Goal: Information Seeking & Learning: Learn about a topic

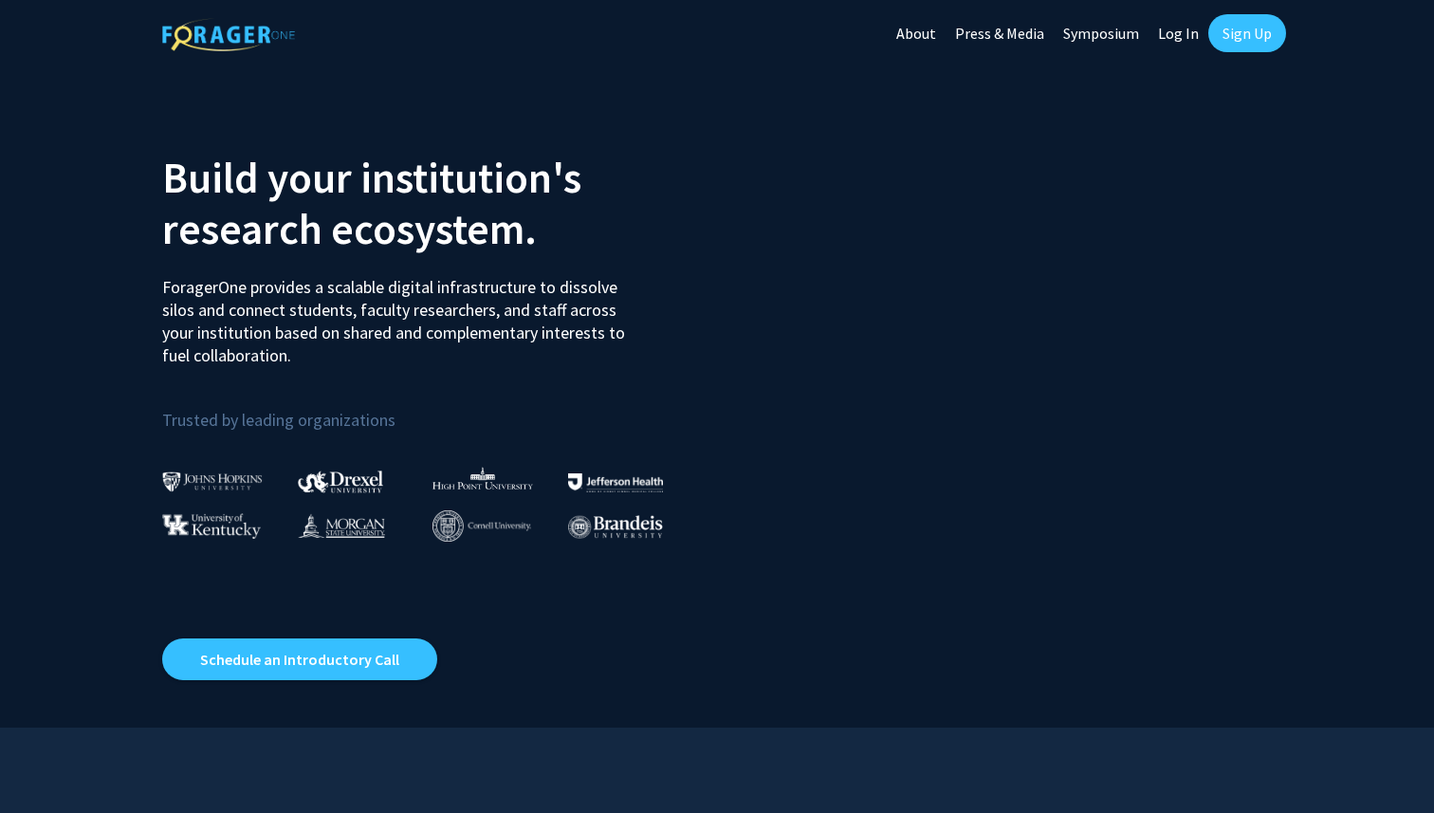
click at [1179, 29] on link "Log In" at bounding box center [1178, 33] width 60 height 66
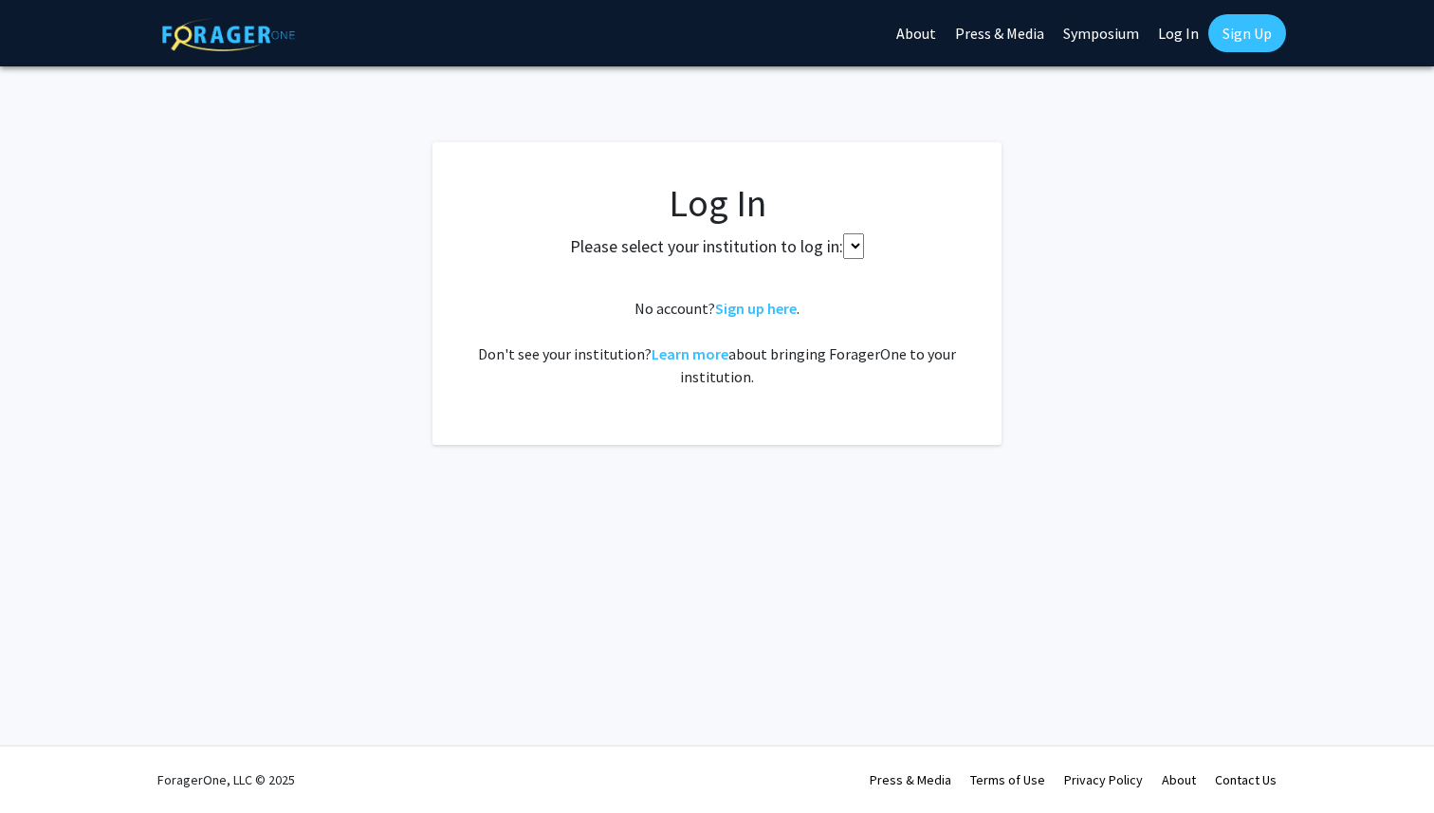
select select
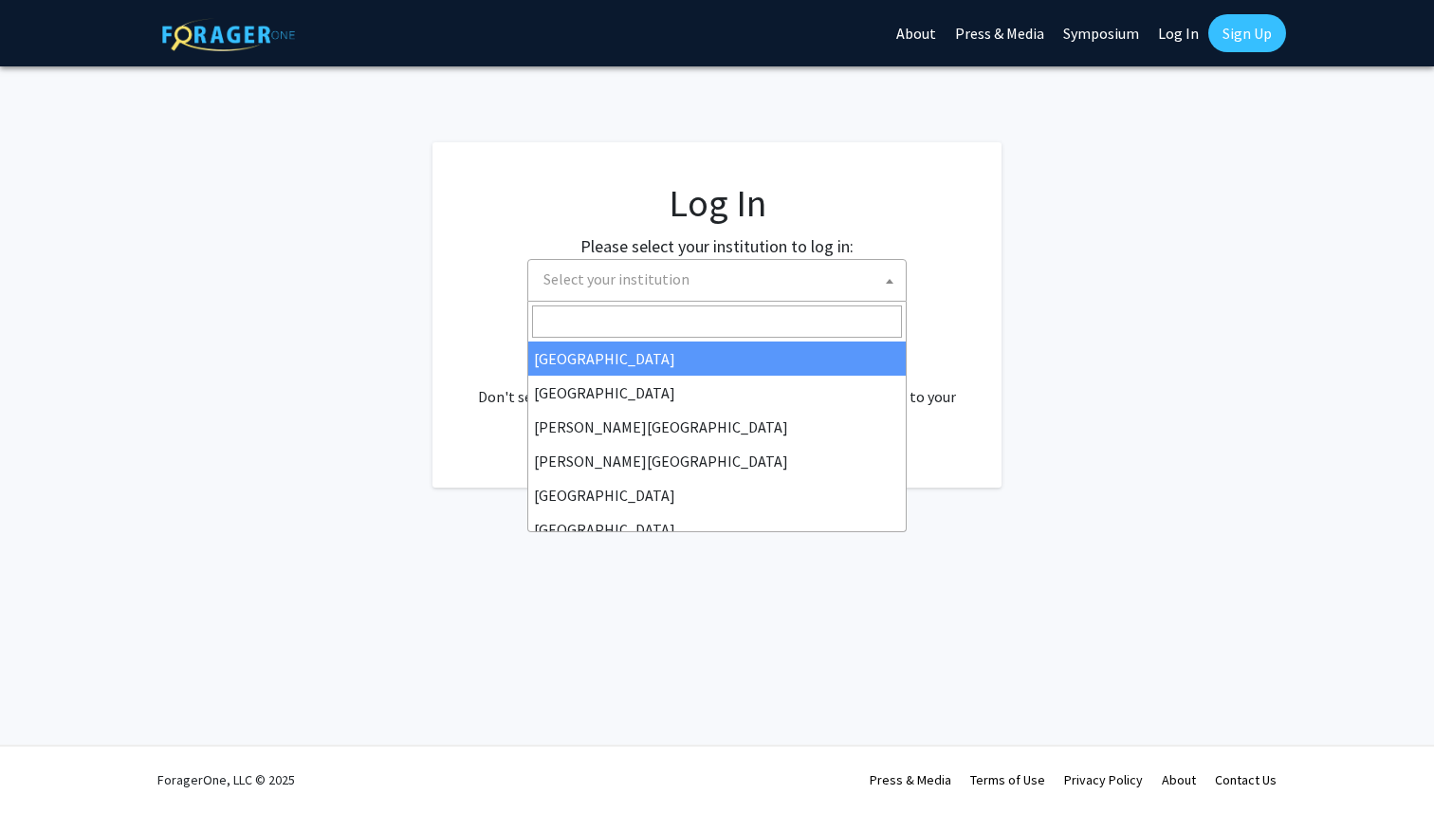
click at [740, 280] on span "Select your institution" at bounding box center [721, 279] width 370 height 39
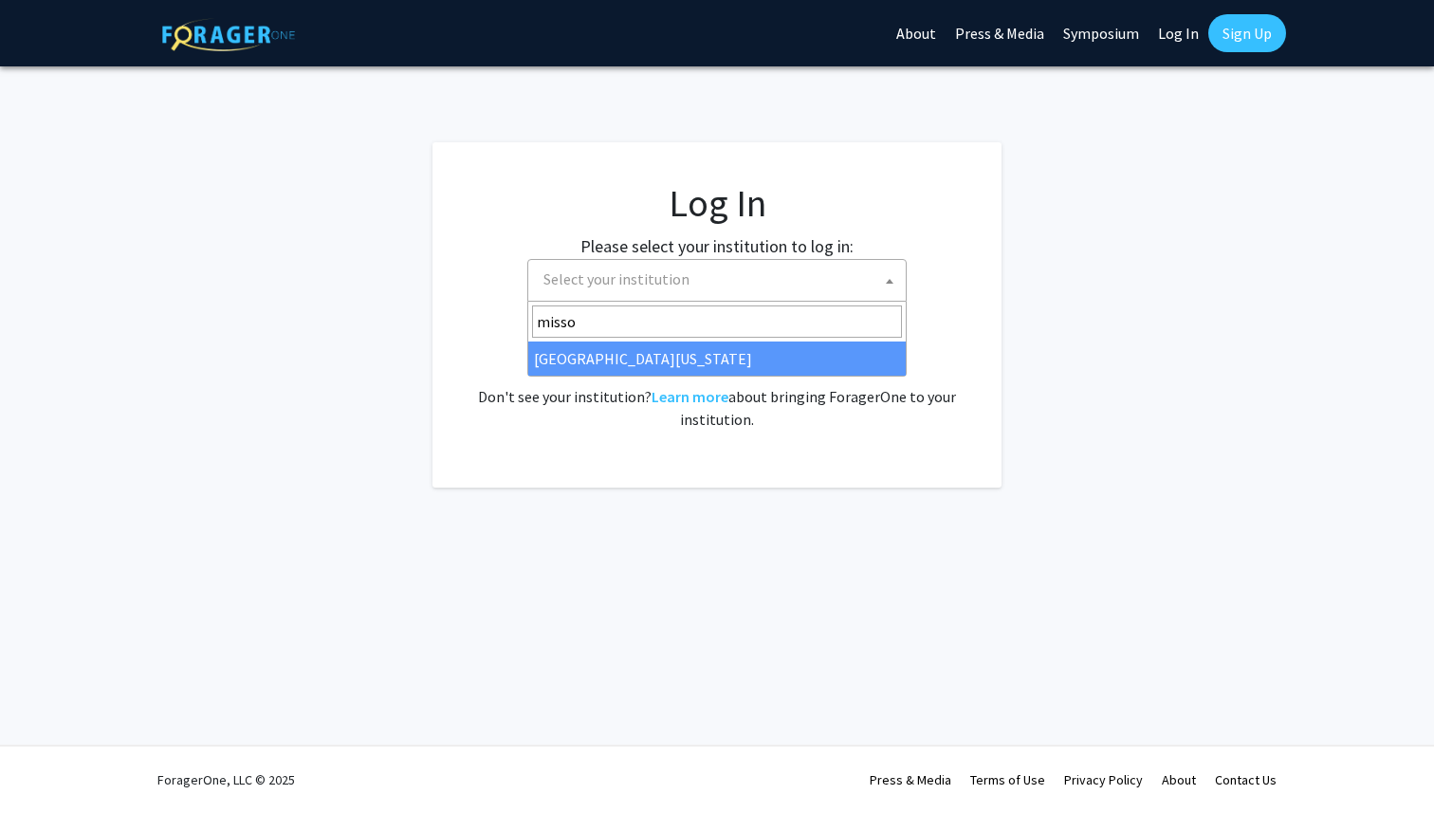
type input "missou"
select select "33"
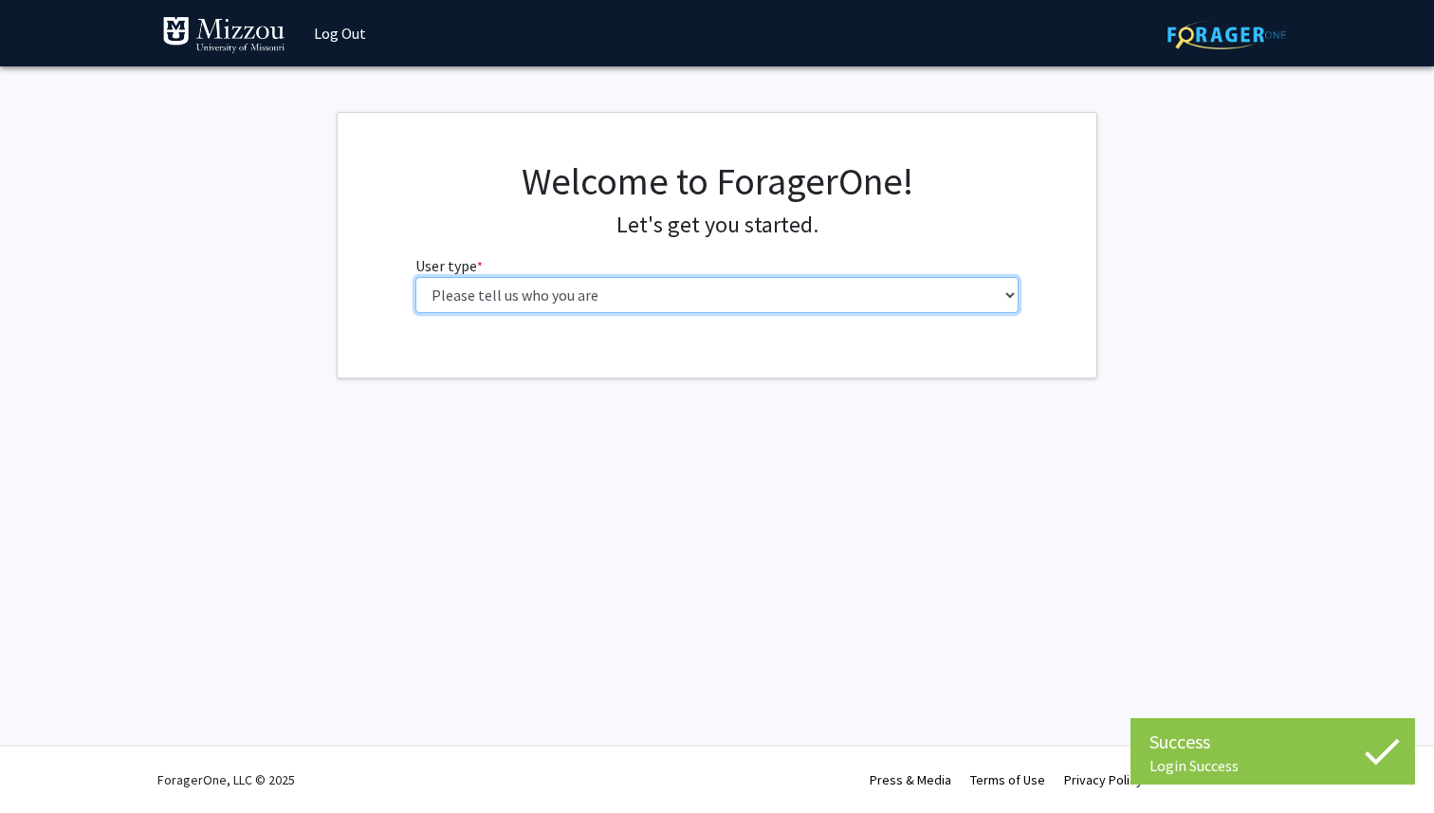
click at [834, 294] on select "Please tell us who you are Undergraduate Student Master's Student Doctoral Cand…" at bounding box center [717, 295] width 604 height 36
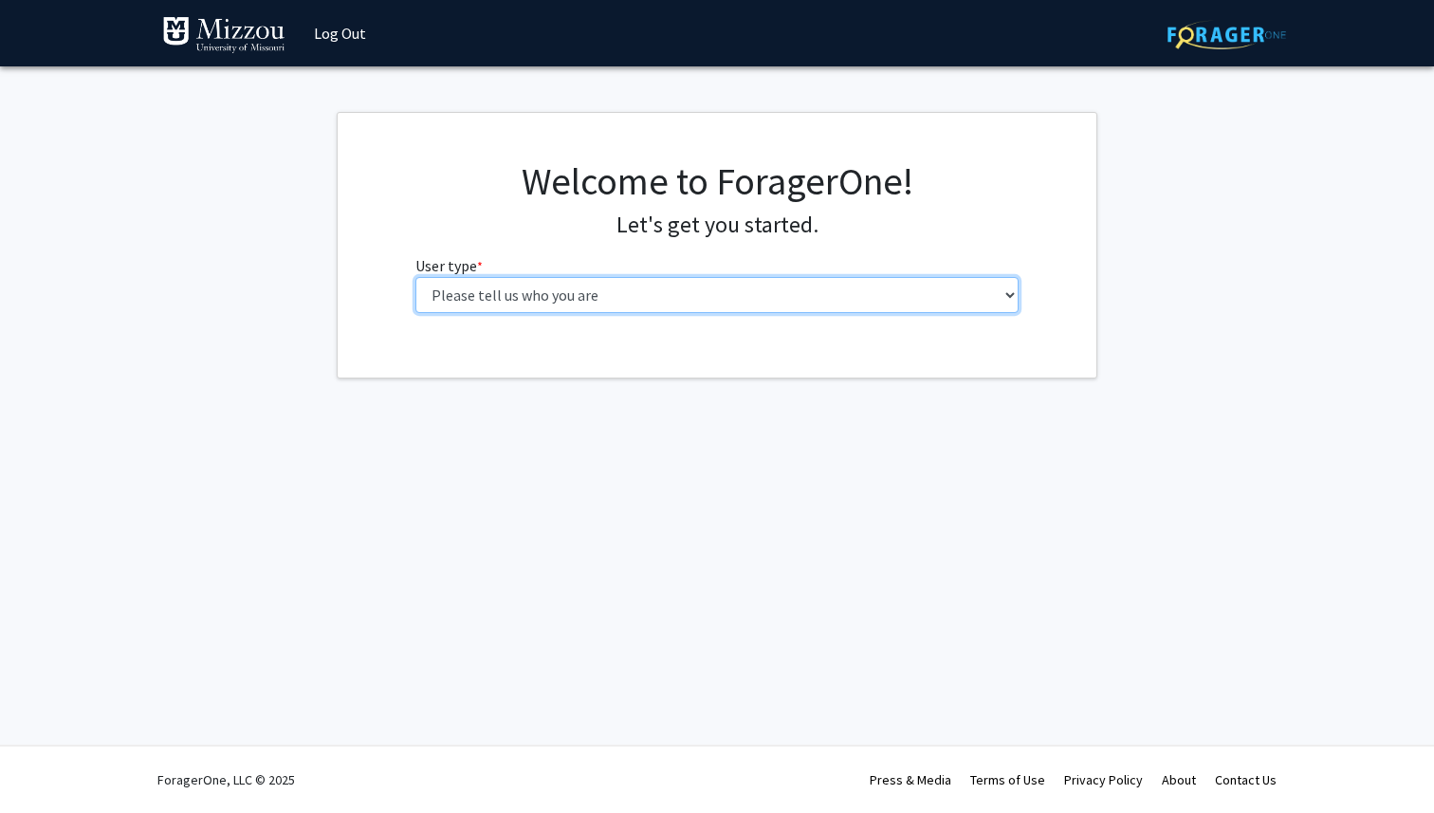
select select "1: undergrad"
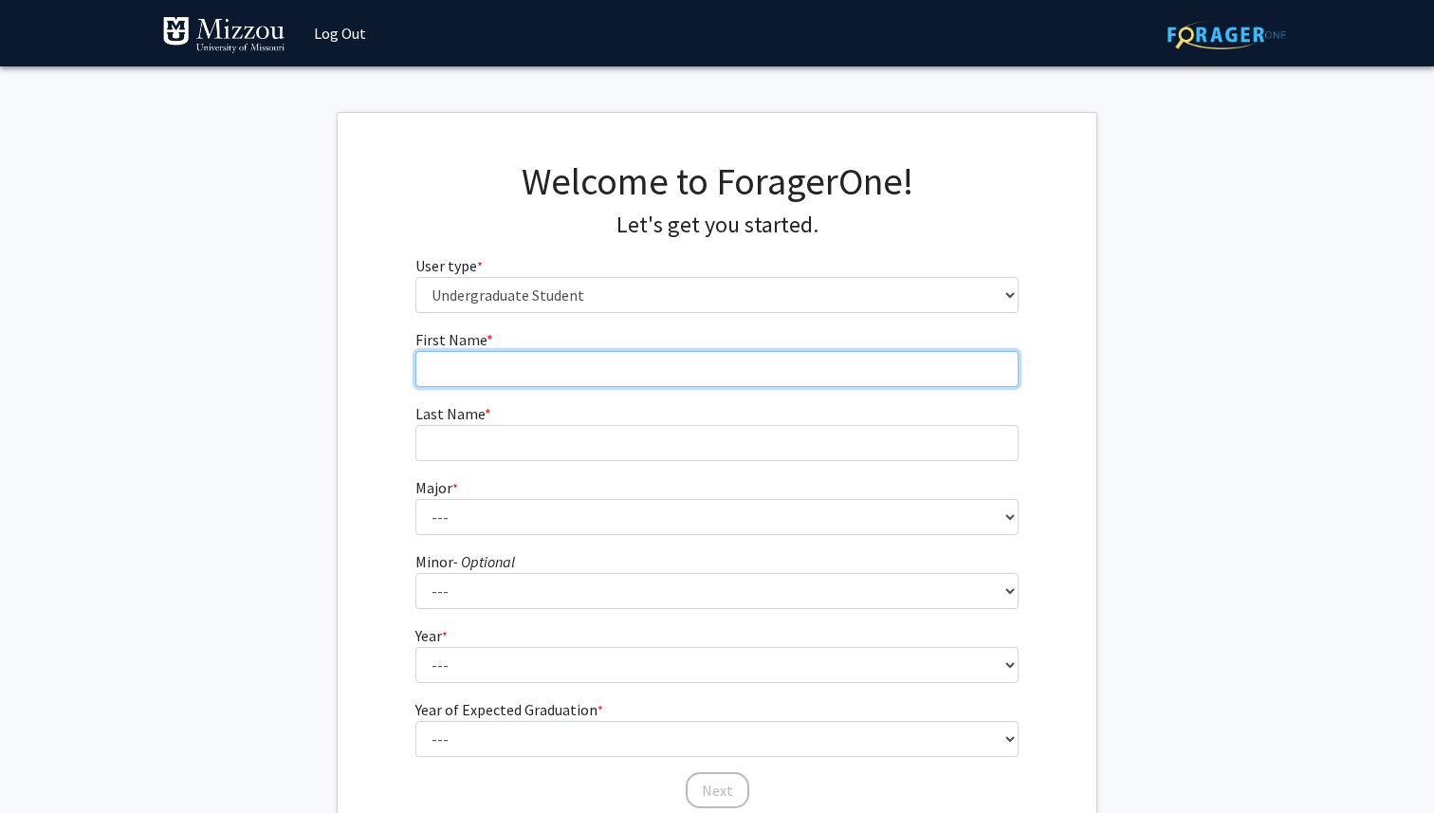
click at [881, 374] on input "First Name * required" at bounding box center [717, 369] width 604 height 36
type input "[PERSON_NAME]"
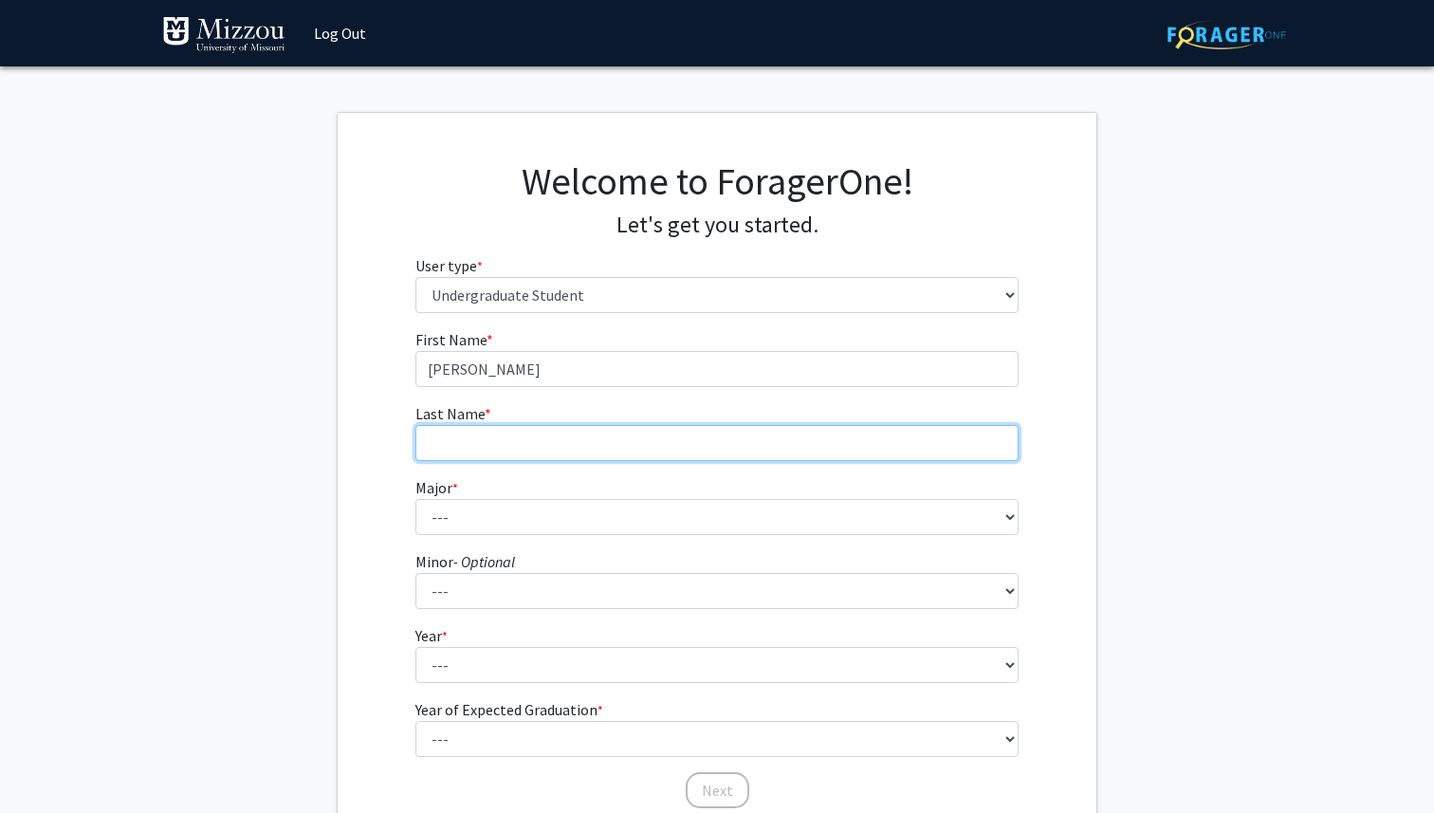
type input "[PERSON_NAME]"
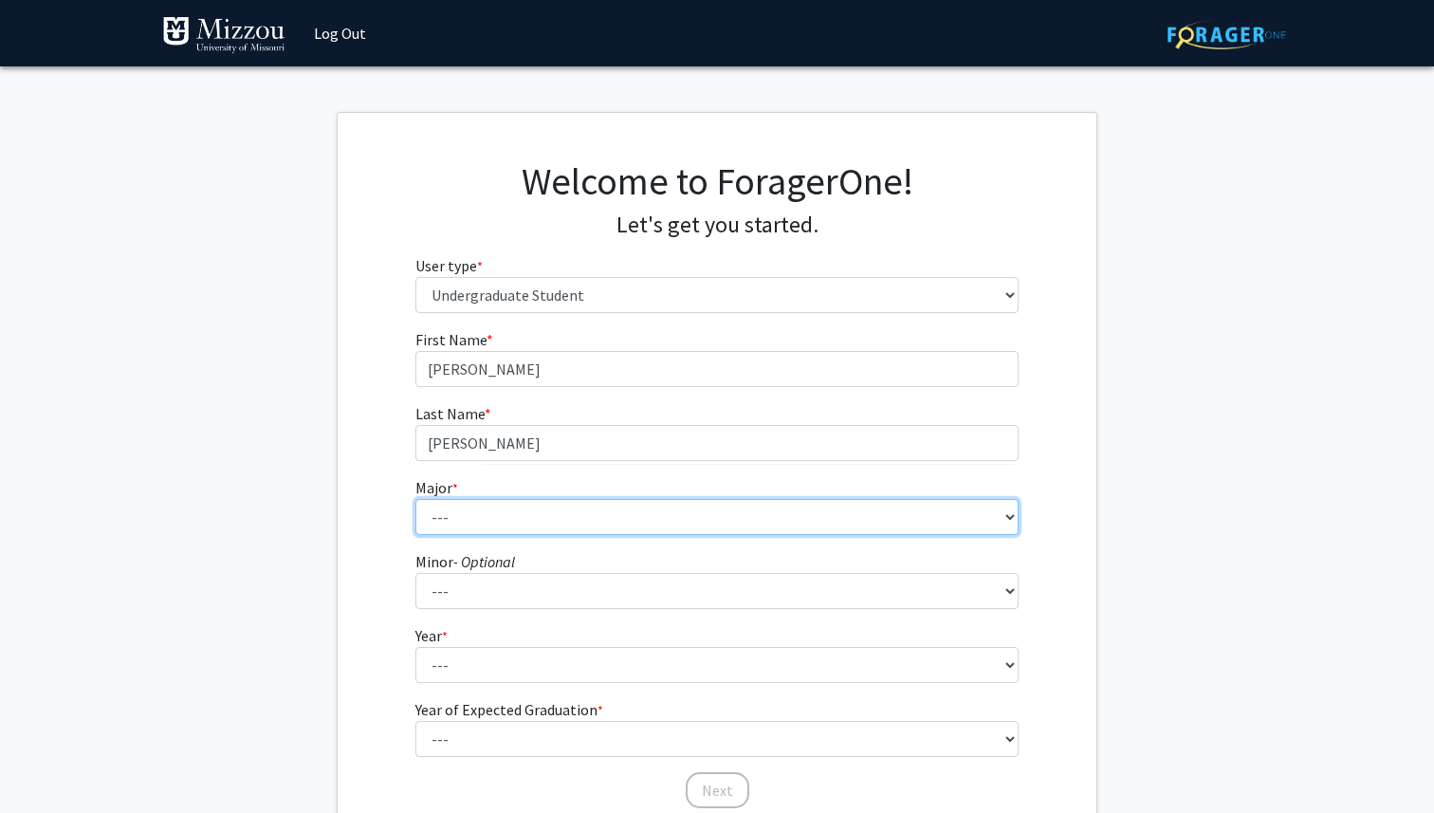
click at [663, 512] on select "--- Agribusiness Management Agricultural Education Agricultural Education: Comm…" at bounding box center [717, 517] width 604 height 36
select select "17: 2505"
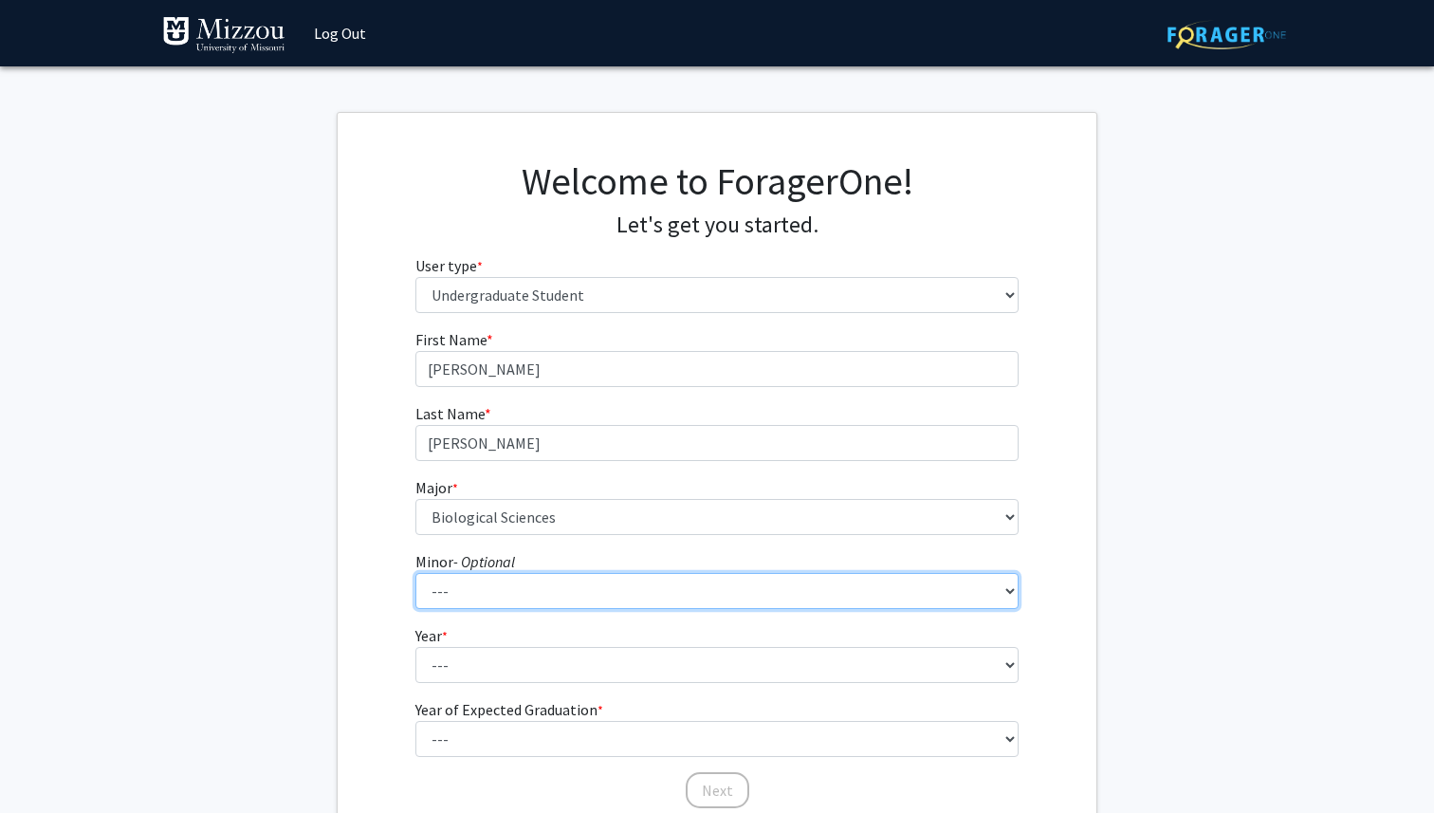
click at [579, 588] on select "--- Accountancy Aerospace Engineering Aerospace Studies Agribusiness Management…" at bounding box center [717, 591] width 604 height 36
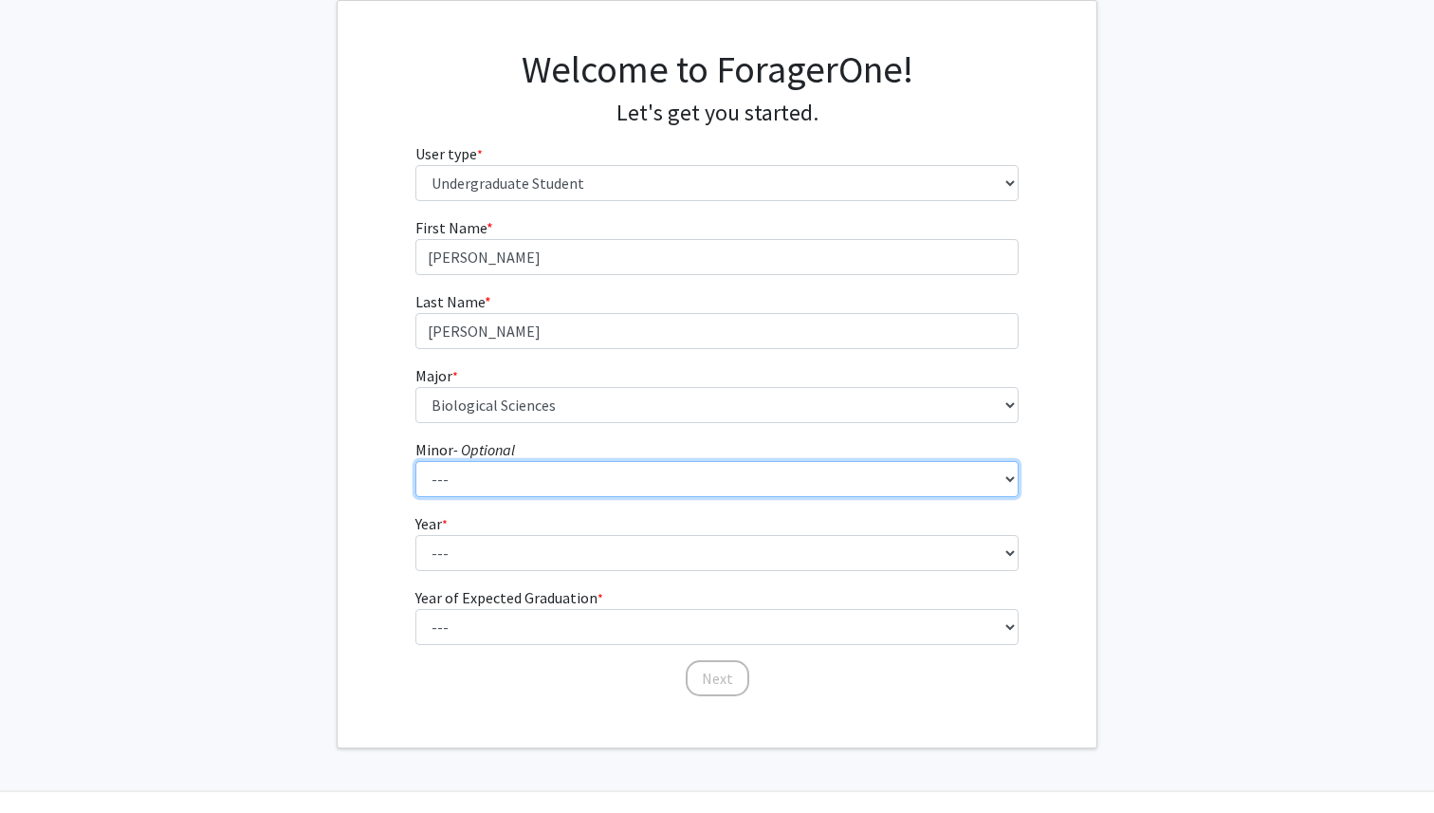
scroll to position [157, 0]
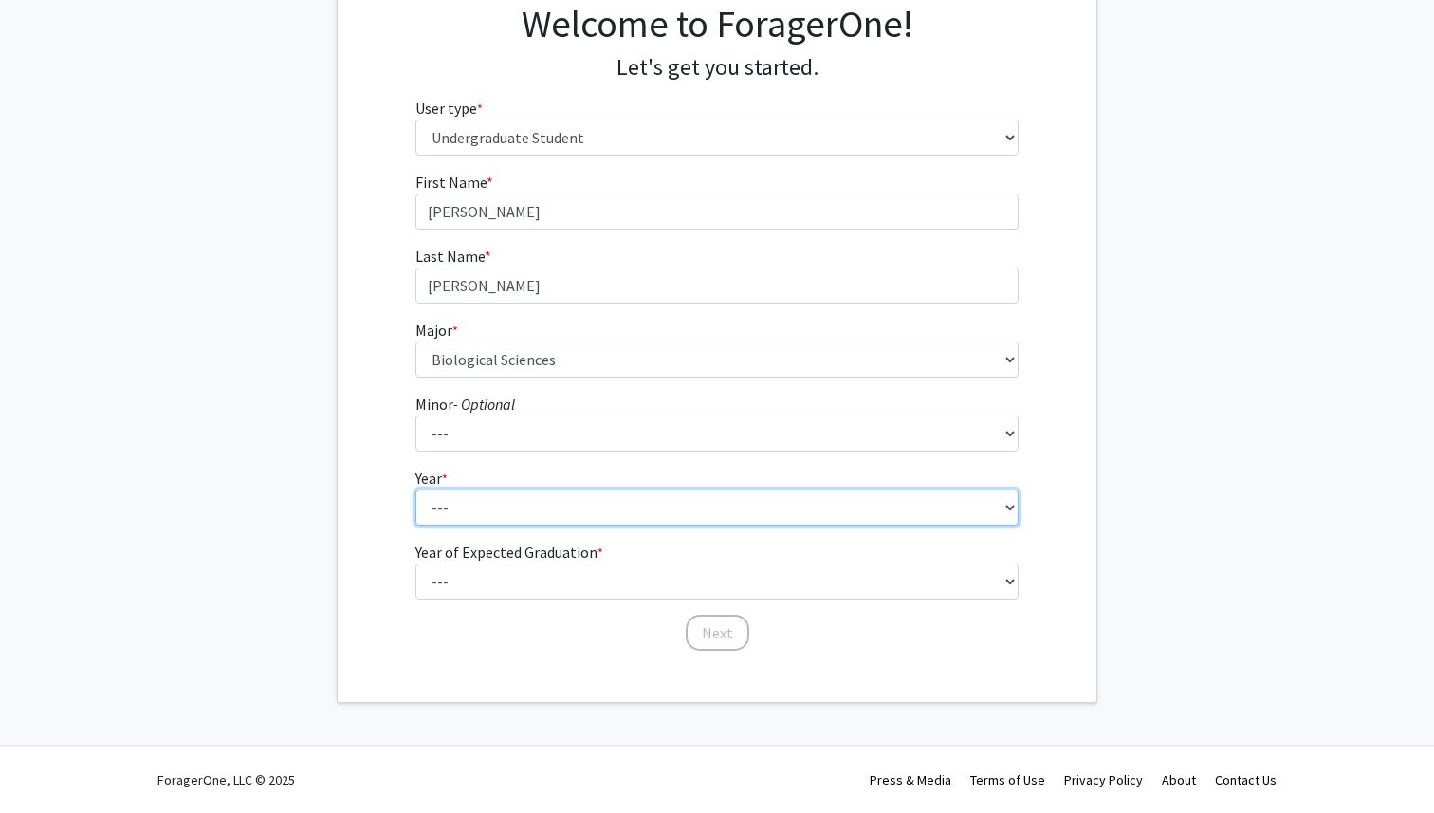
click at [455, 516] on select "--- First-year Sophomore Junior Senior Postbaccalaureate Certificate" at bounding box center [717, 507] width 604 height 36
select select "2: sophomore"
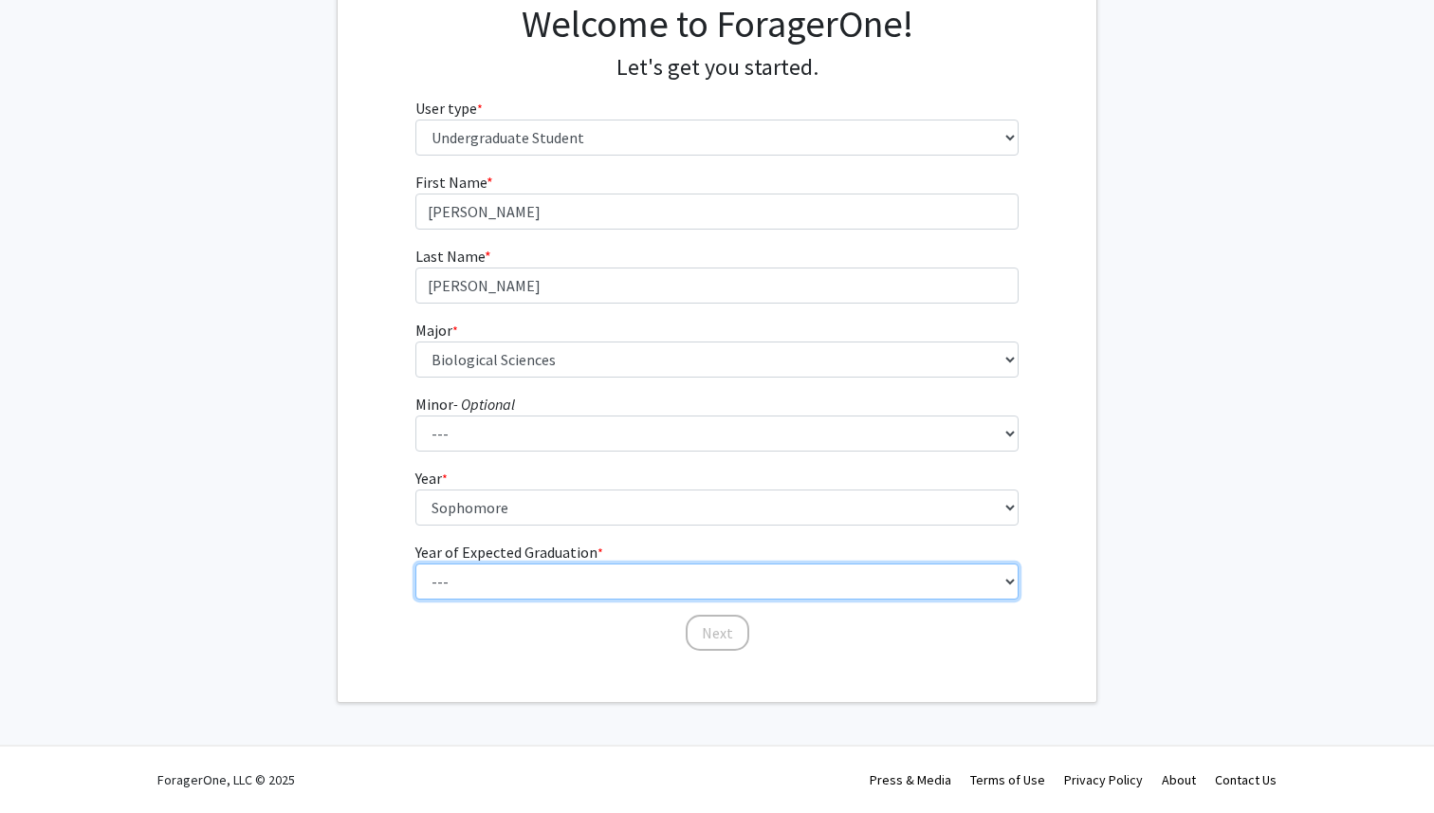
click at [592, 583] on select "--- 2025 2026 2027 2028 2029 2030 2031 2032 2033 2034" at bounding box center [717, 581] width 604 height 36
select select "4: 2028"
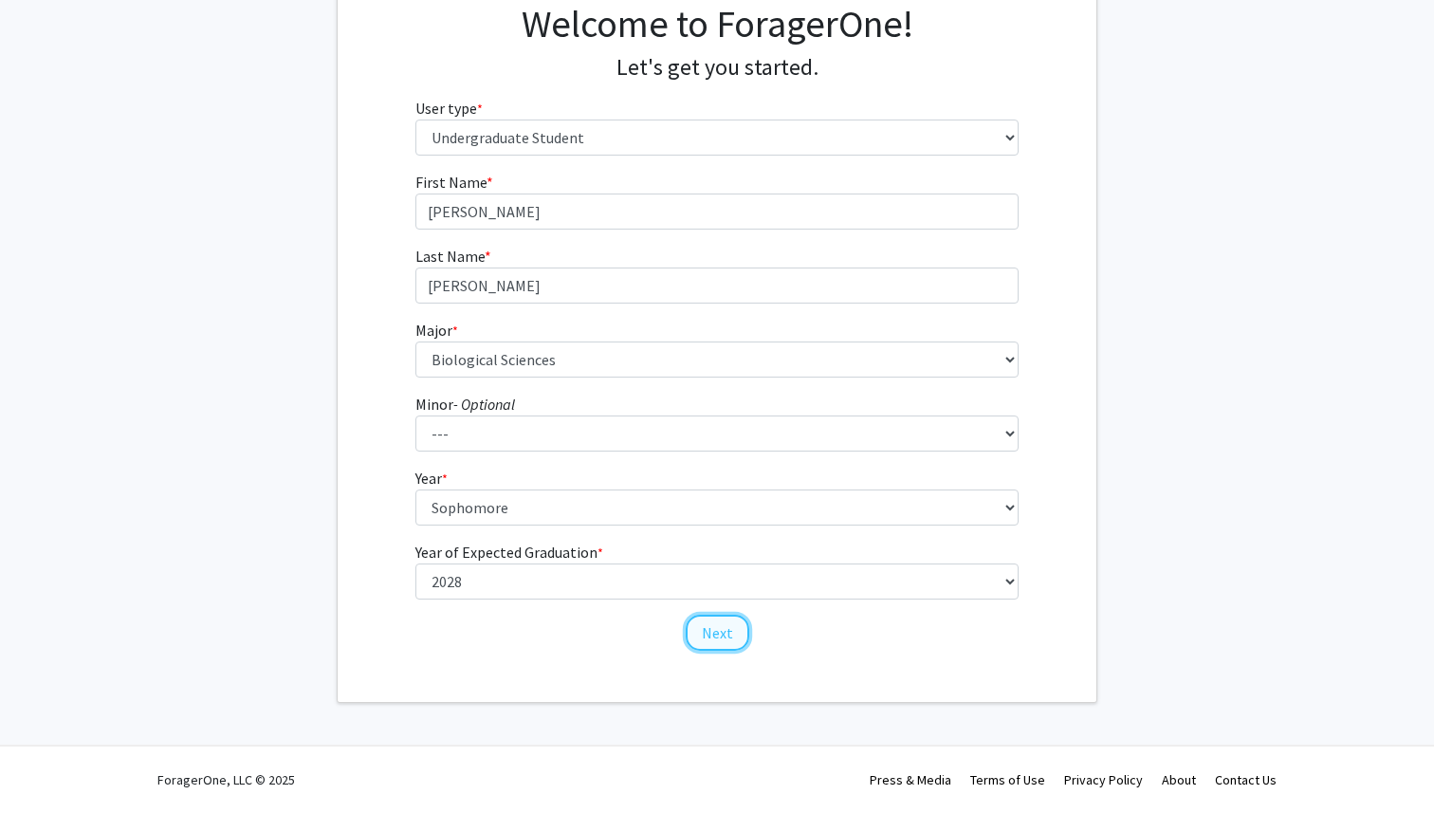
click at [712, 626] on button "Next" at bounding box center [718, 633] width 64 height 36
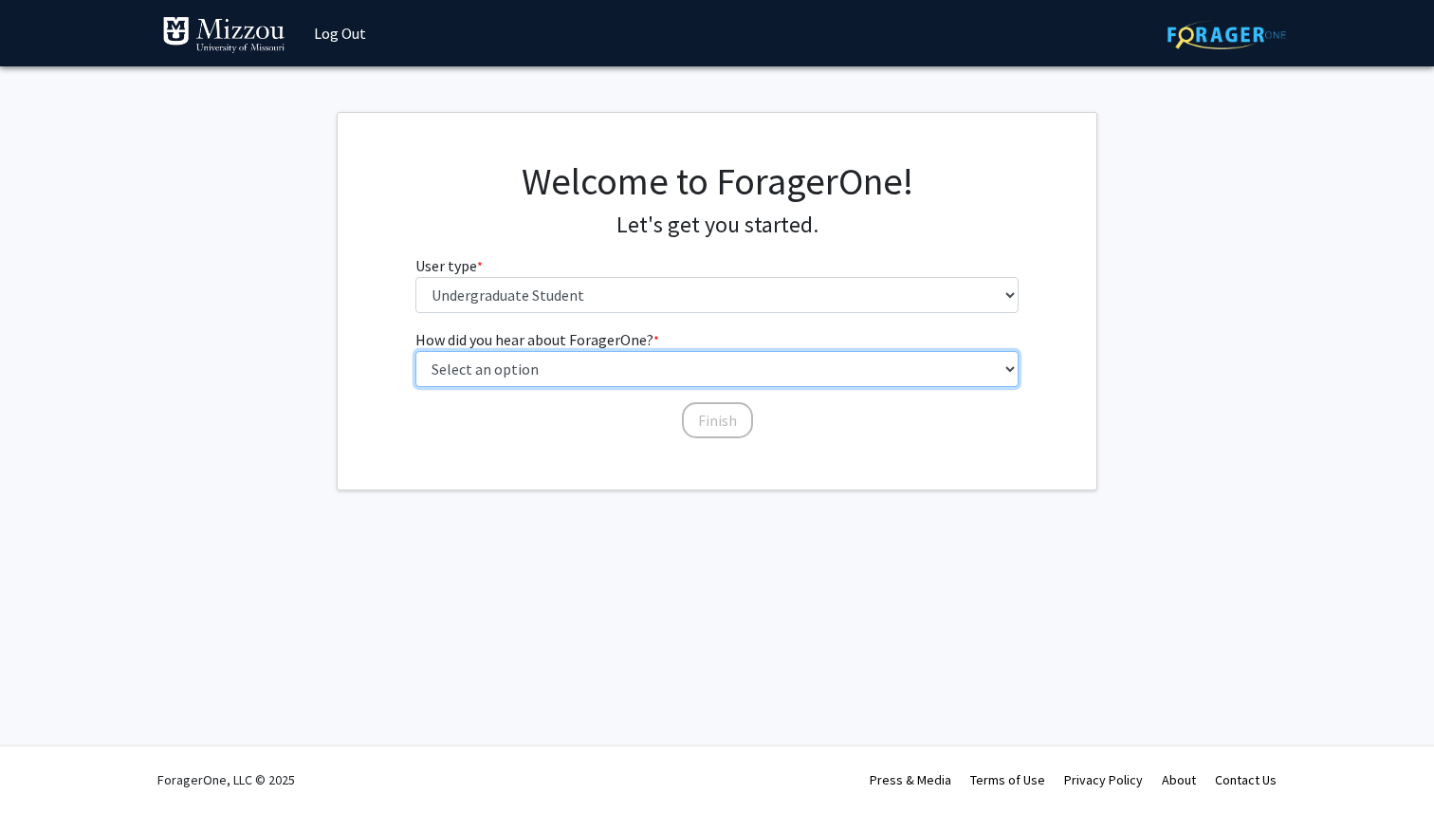
click at [683, 382] on select "Select an option Peer/student recommendation Faculty/staff recommendation Unive…" at bounding box center [717, 369] width 604 height 36
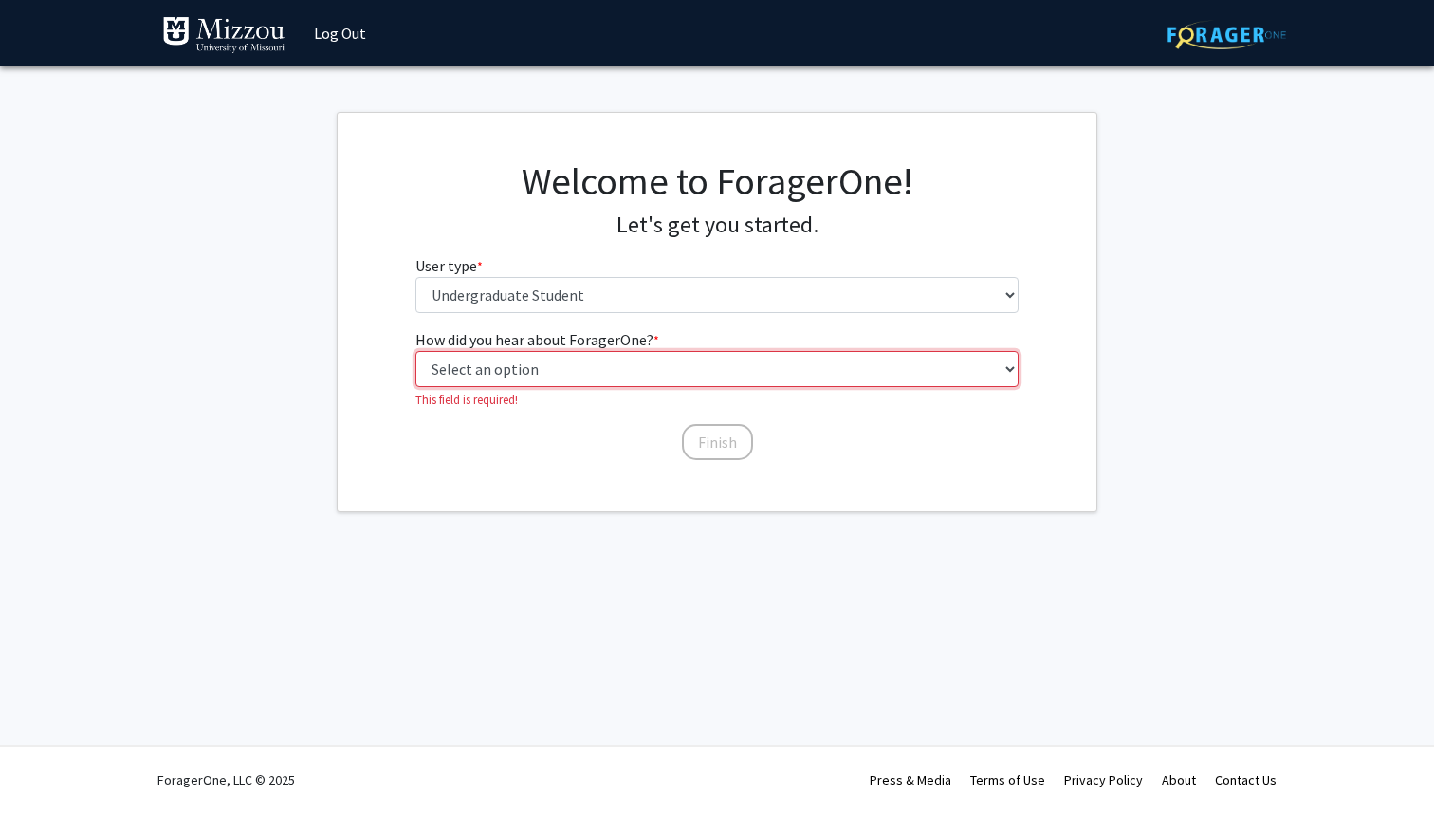
click at [558, 367] on select "Select an option Peer/student recommendation Faculty/staff recommendation Unive…" at bounding box center [717, 369] width 604 height 36
select select "2: faculty_recommendation"
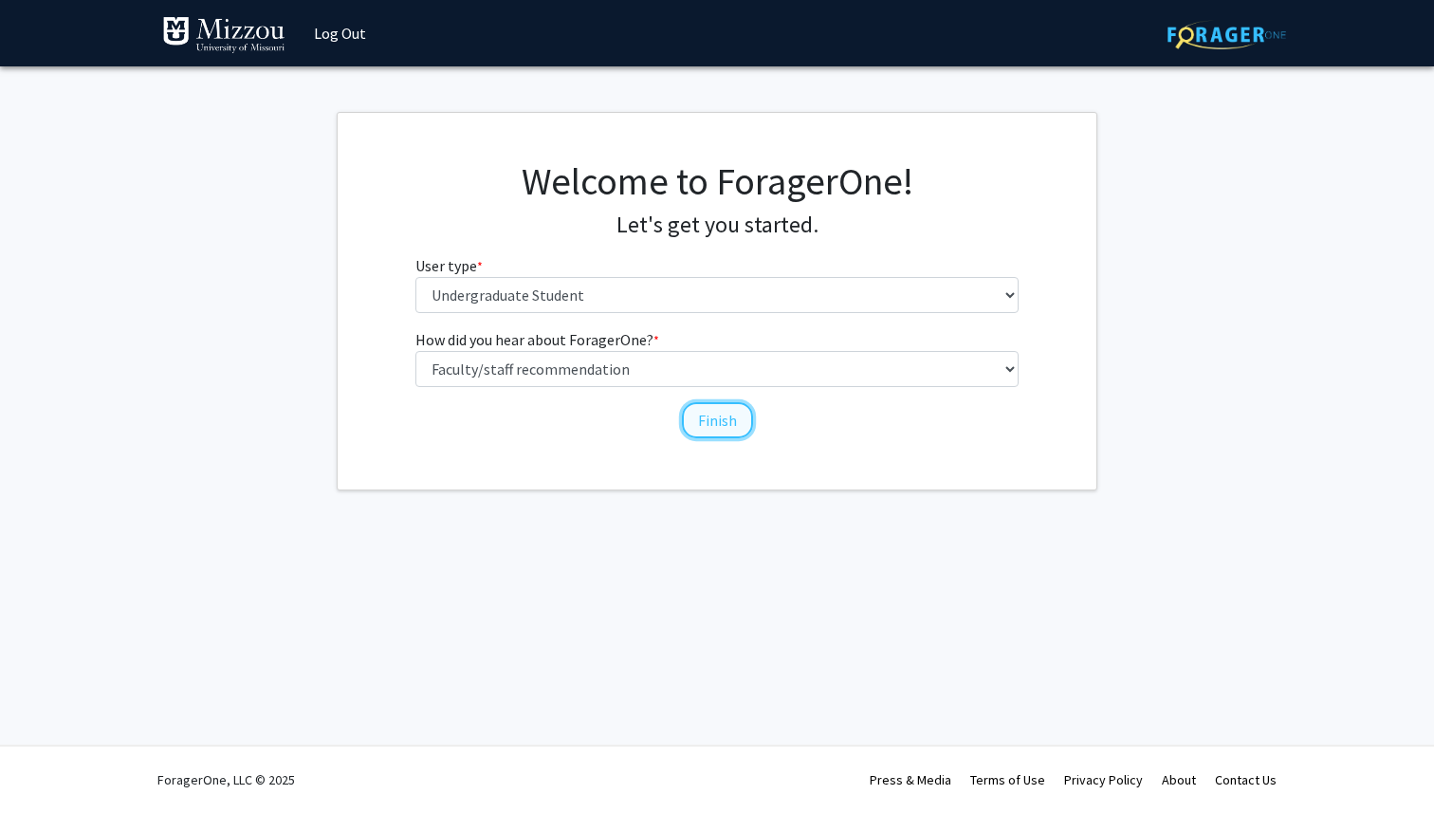
click at [716, 417] on button "Finish" at bounding box center [717, 420] width 71 height 36
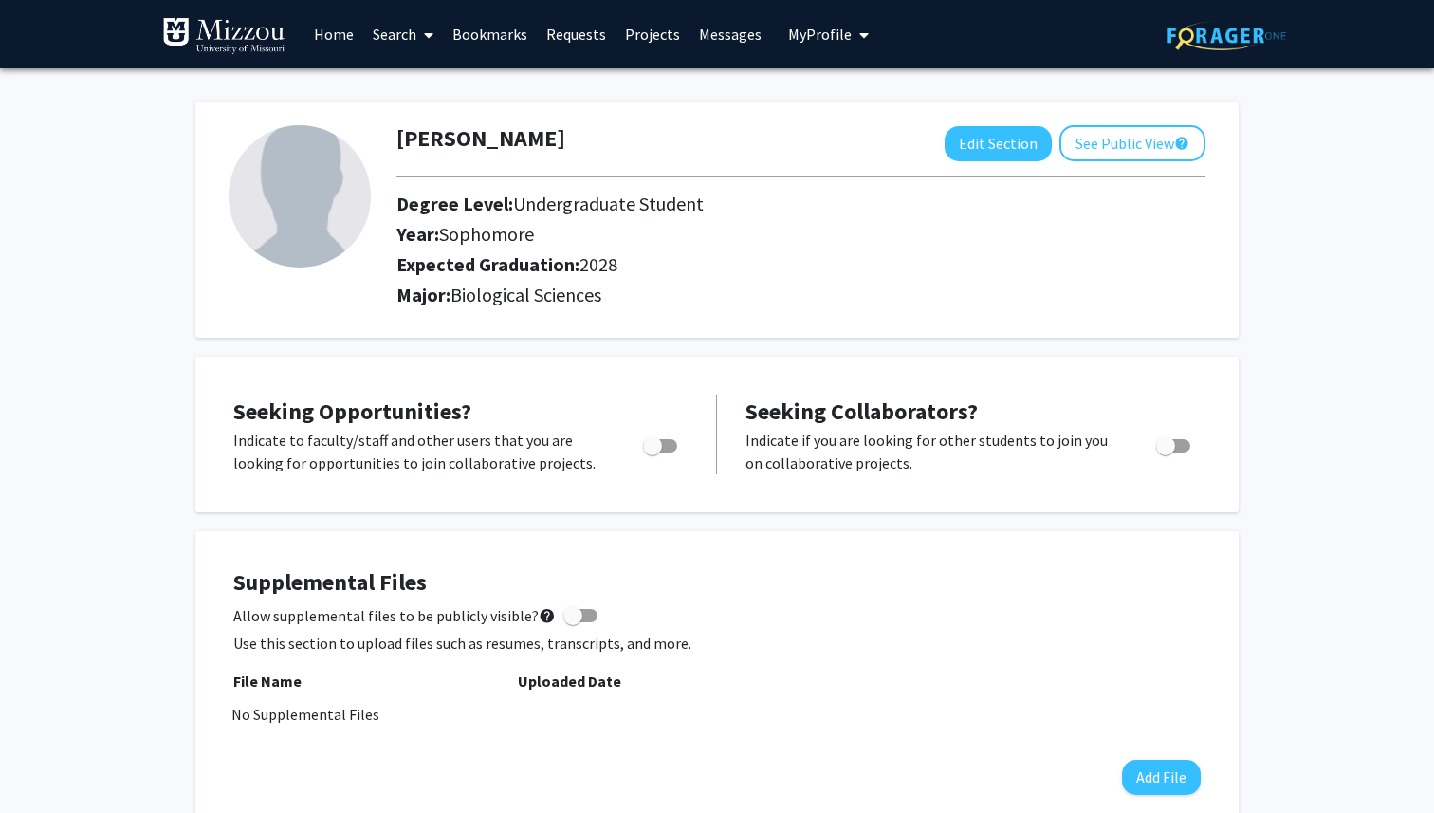
click at [423, 37] on span at bounding box center [424, 35] width 17 height 66
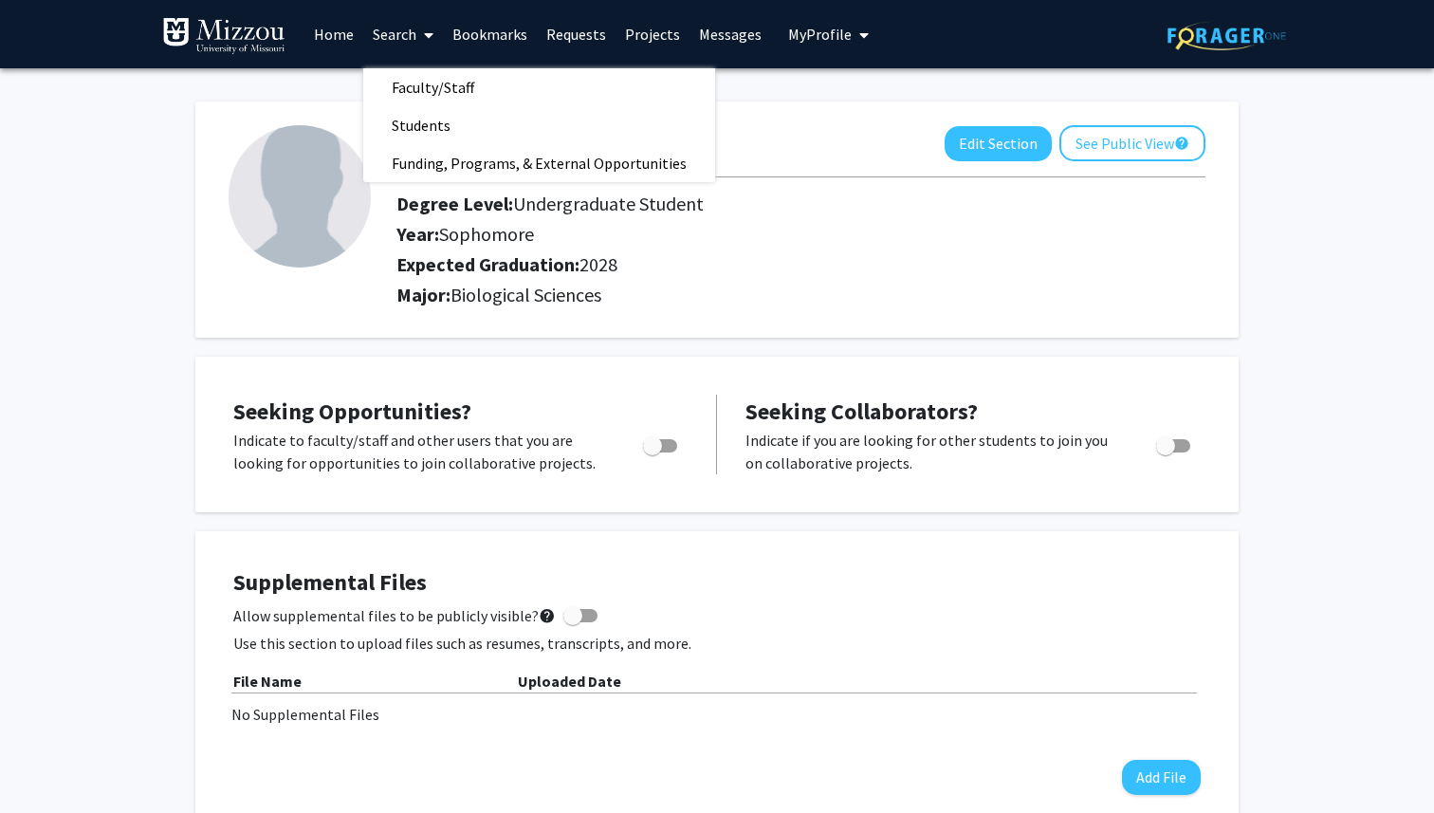
click at [318, 29] on link "Home" at bounding box center [333, 34] width 59 height 66
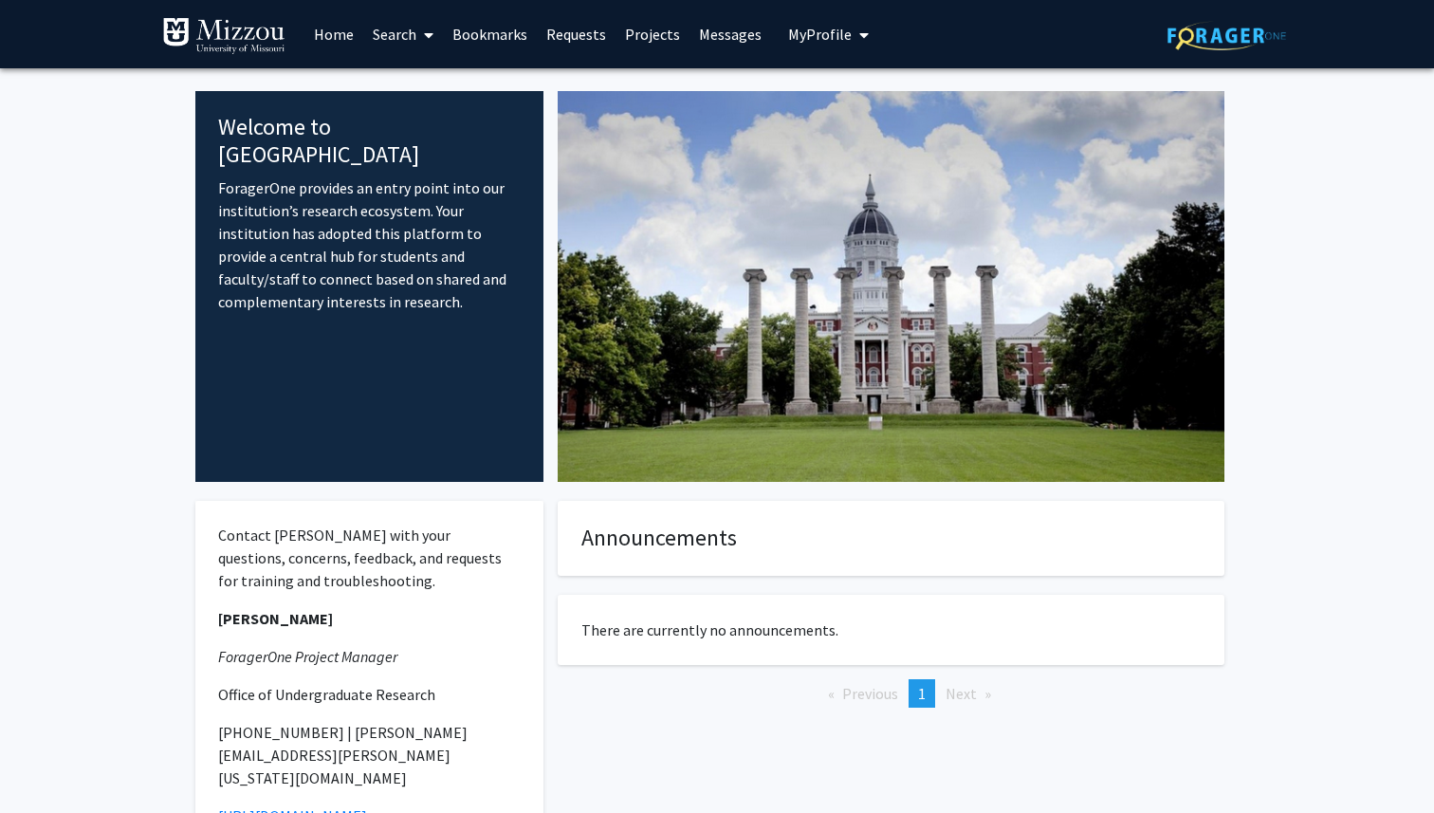
click at [654, 31] on link "Projects" at bounding box center [653, 34] width 74 height 66
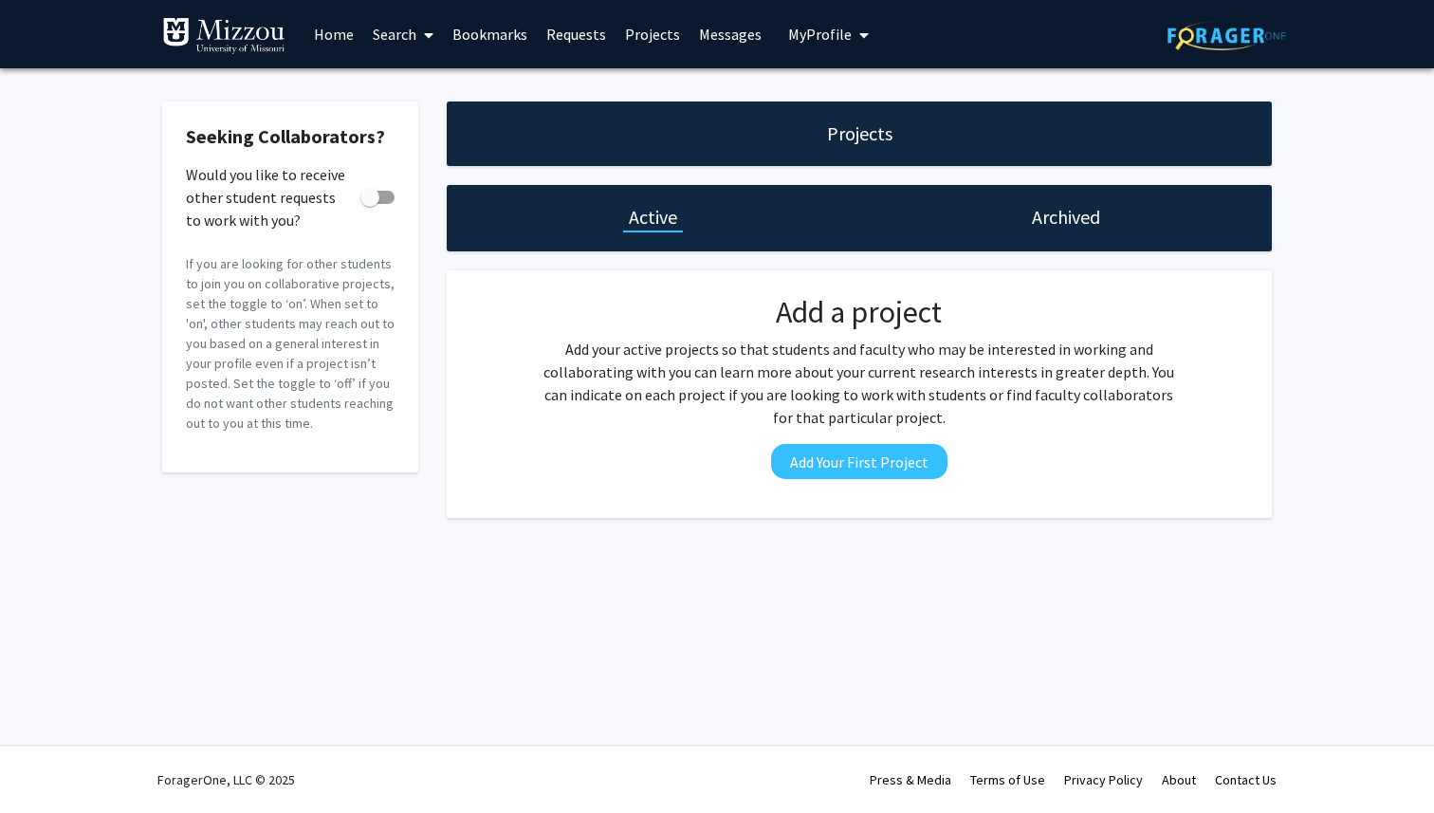
click at [489, 39] on link "Bookmarks" at bounding box center [490, 34] width 94 height 66
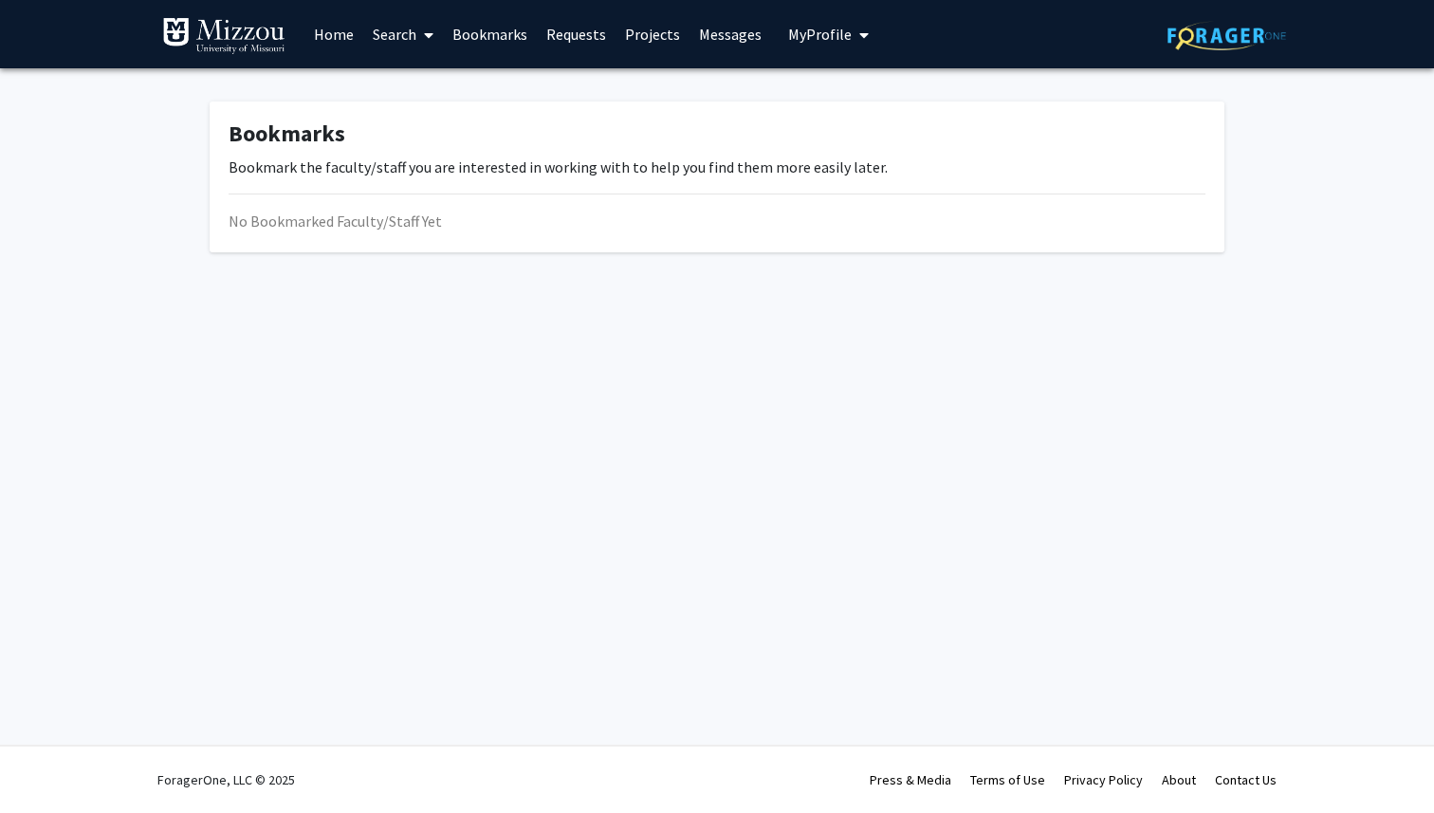
click at [327, 29] on link "Home" at bounding box center [333, 34] width 59 height 66
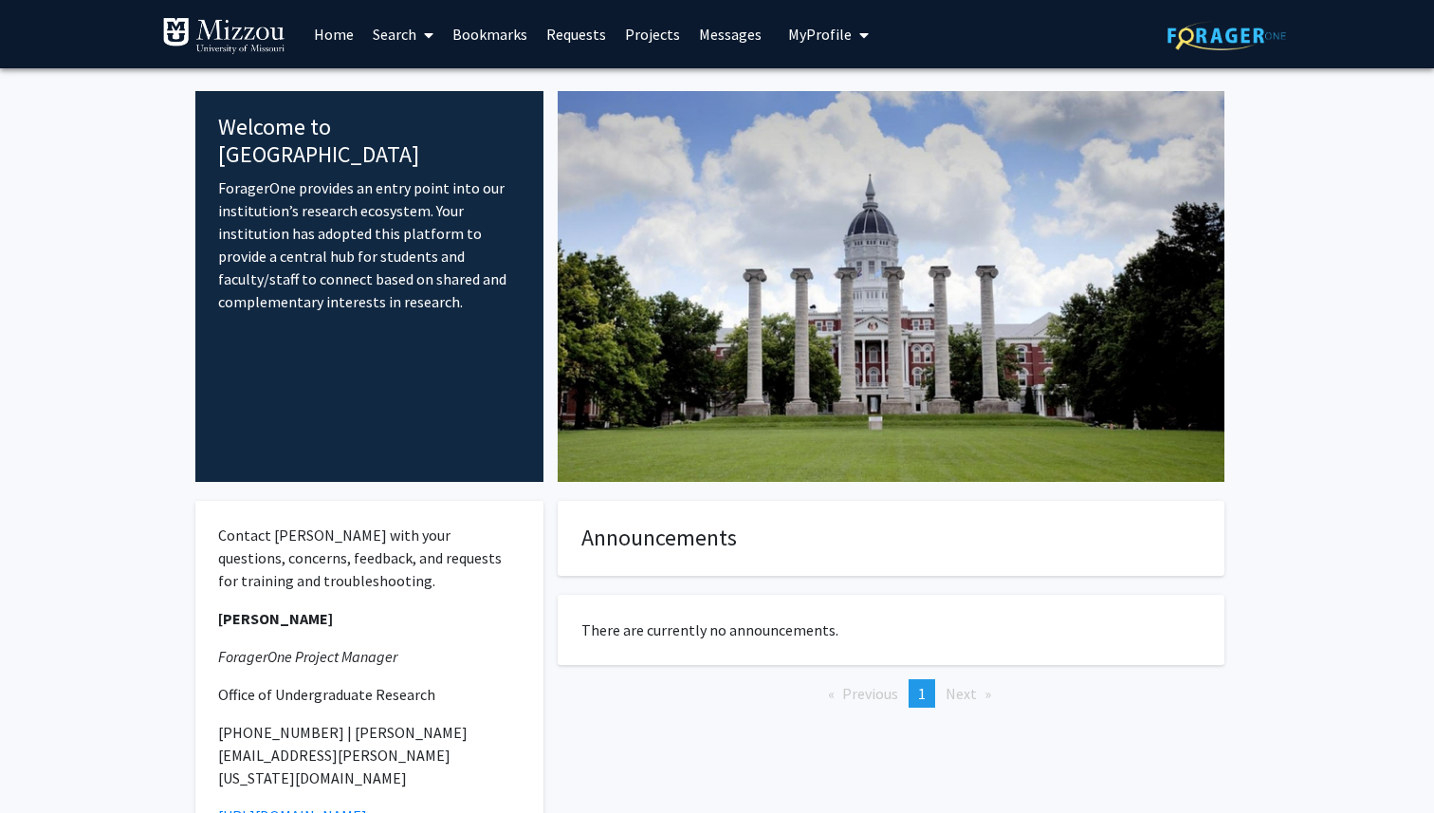
click at [387, 32] on link "Search" at bounding box center [403, 34] width 80 height 66
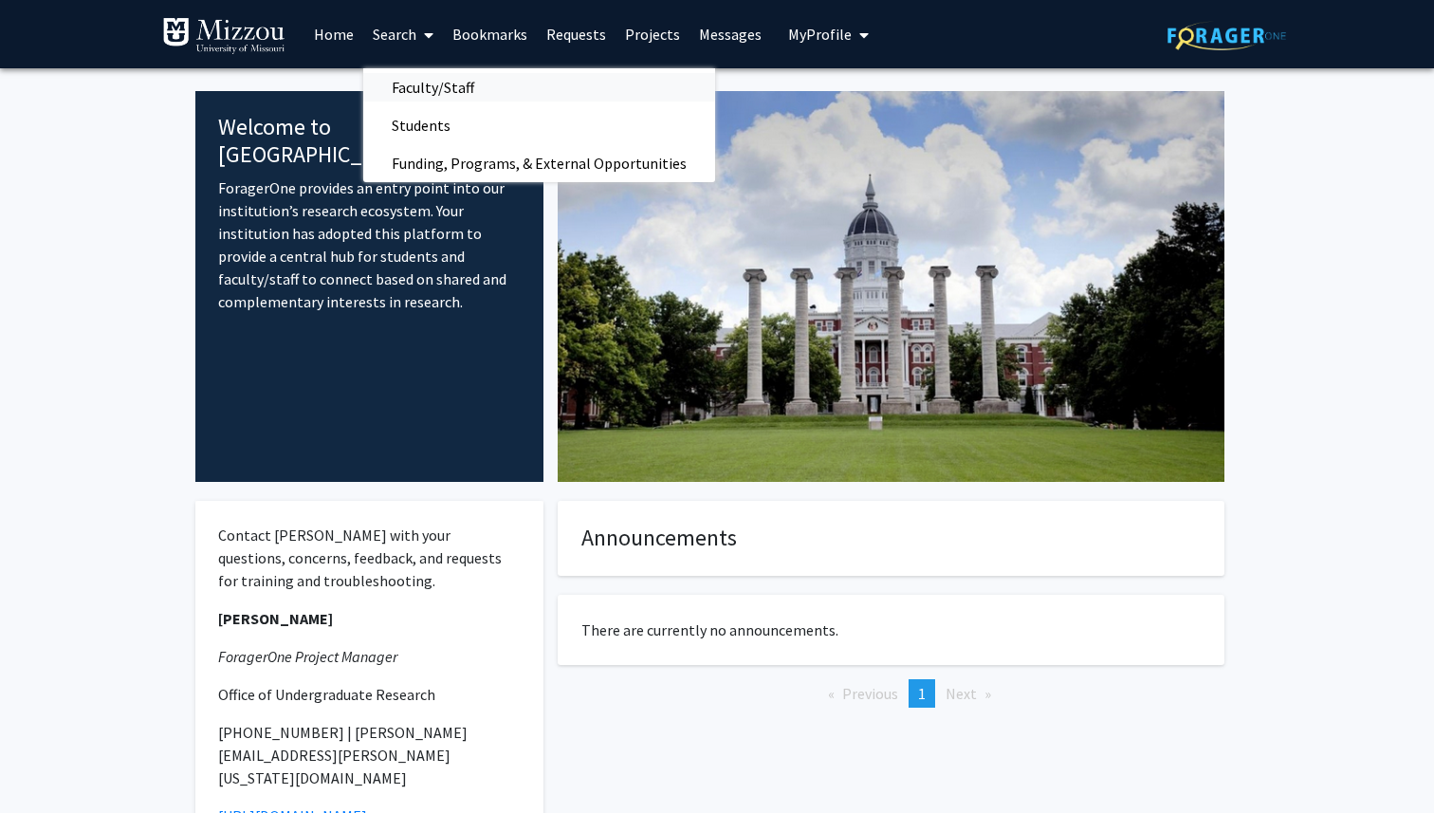
click at [441, 90] on span "Faculty/Staff" at bounding box center [432, 87] width 139 height 38
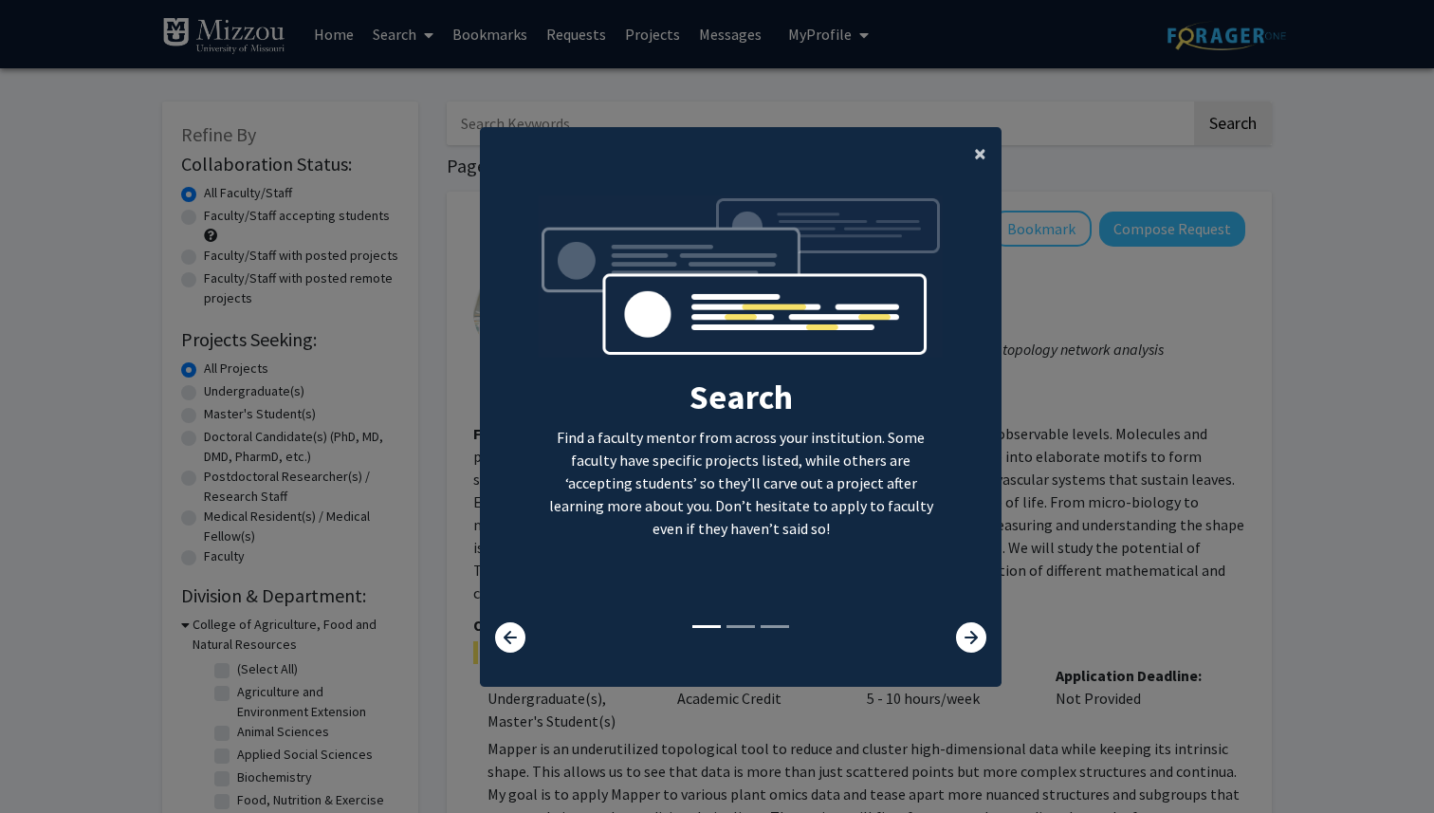
click at [978, 151] on span "×" at bounding box center [980, 152] width 12 height 29
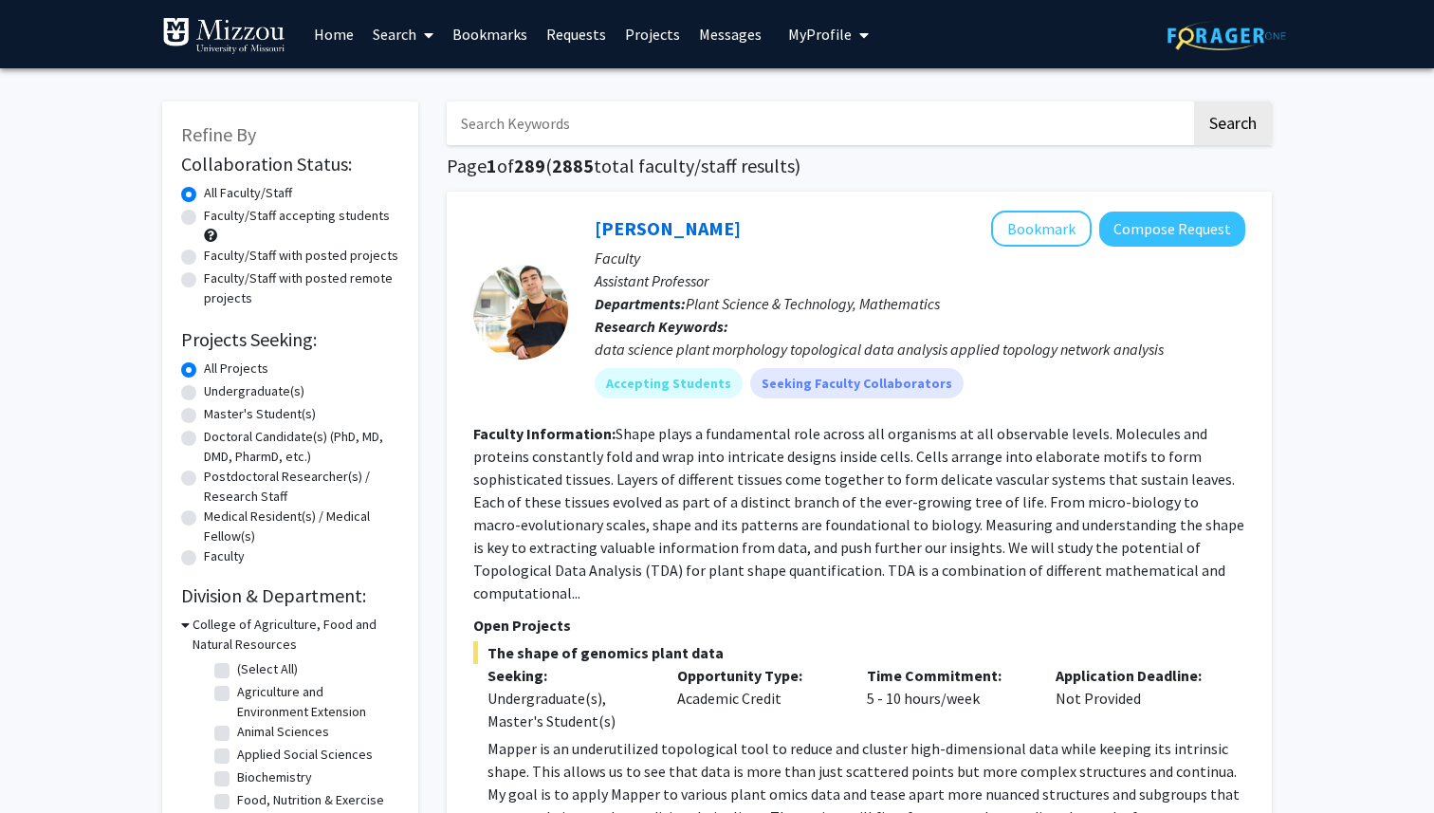
click at [254, 224] on label "Faculty/Staff accepting students" at bounding box center [297, 216] width 186 height 20
click at [216, 218] on input "Faculty/Staff accepting students" at bounding box center [210, 212] width 12 height 12
radio input "true"
click at [821, 126] on input "Search Keywords" at bounding box center [819, 123] width 744 height 44
type input "bio"
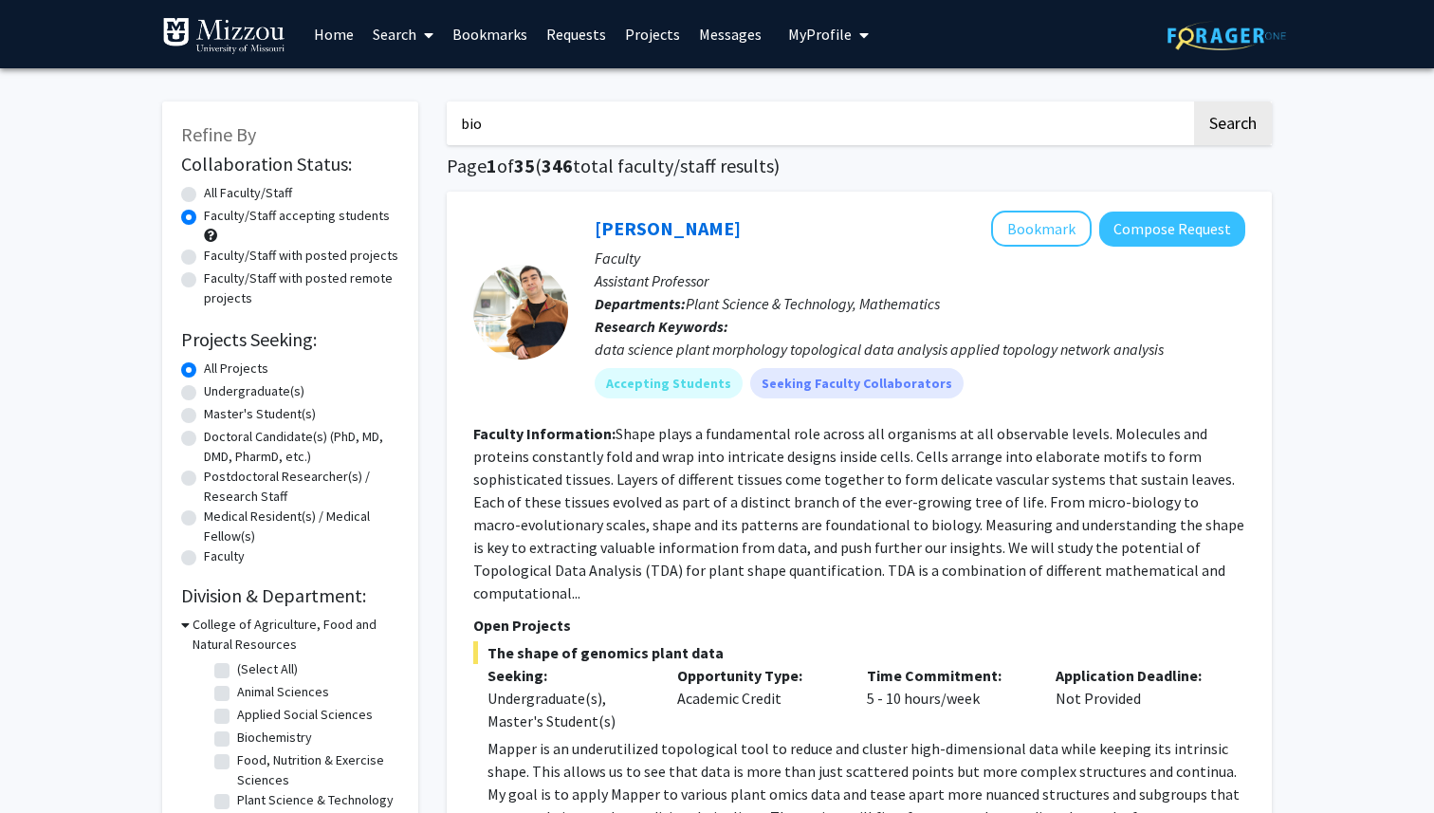
click at [1194, 101] on button "Search" at bounding box center [1233, 123] width 78 height 44
radio input "true"
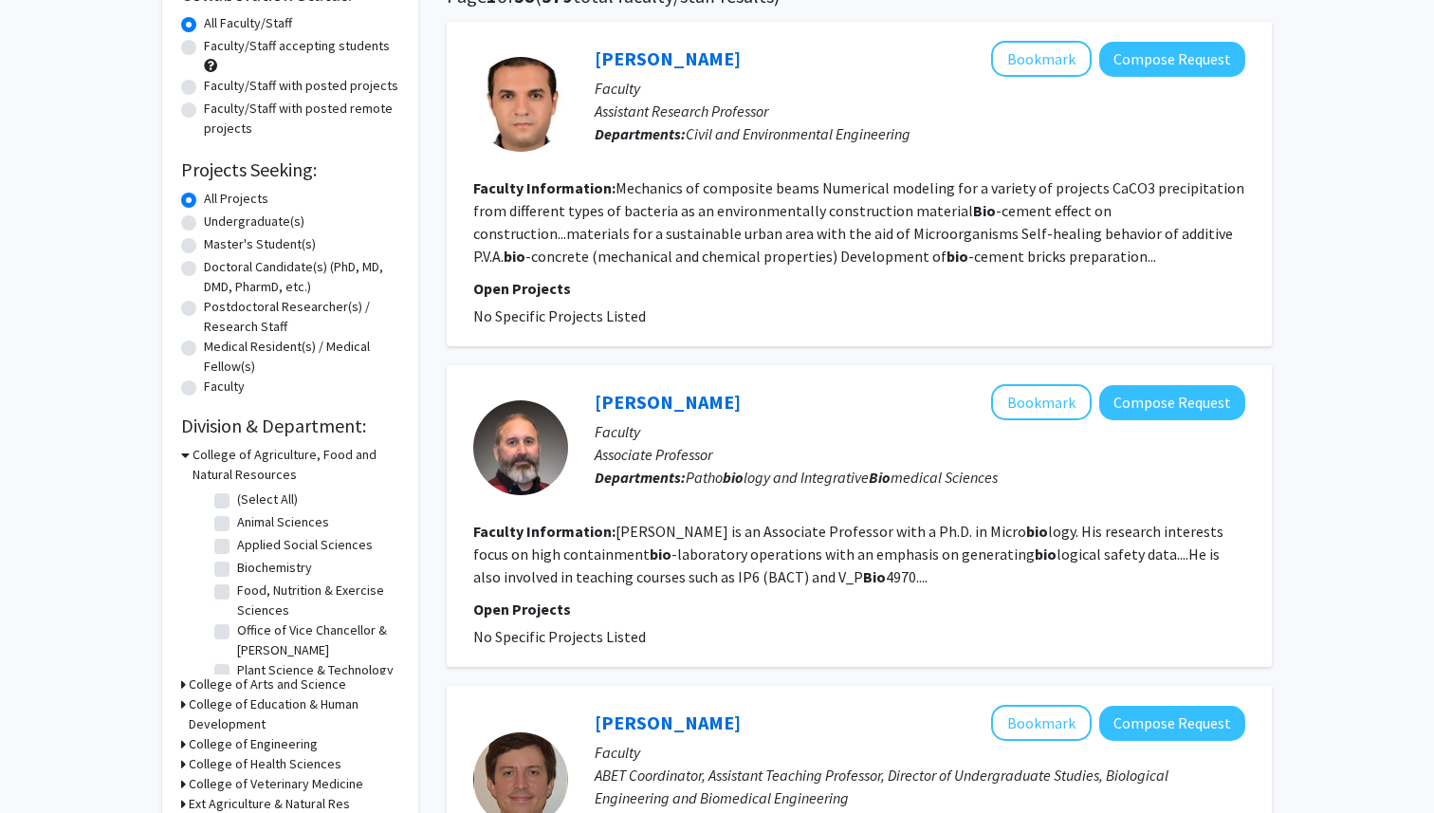
click at [268, 437] on h2 "Division & Department:" at bounding box center [290, 425] width 218 height 23
click at [271, 453] on h3 "College of Agriculture, Food and Natural Resources" at bounding box center [296, 465] width 207 height 40
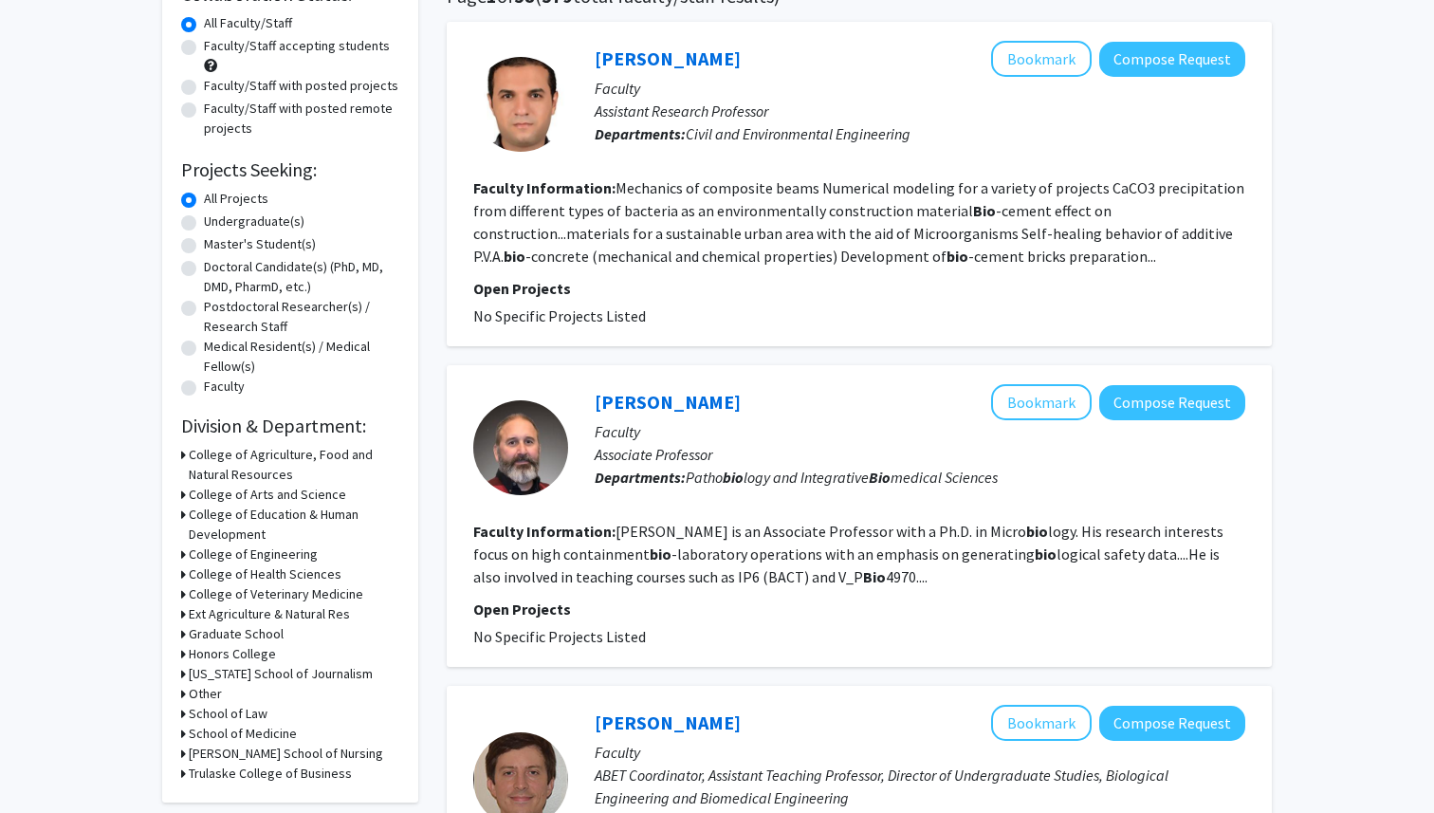
click at [276, 492] on h3 "College of Arts and Science" at bounding box center [267, 495] width 157 height 20
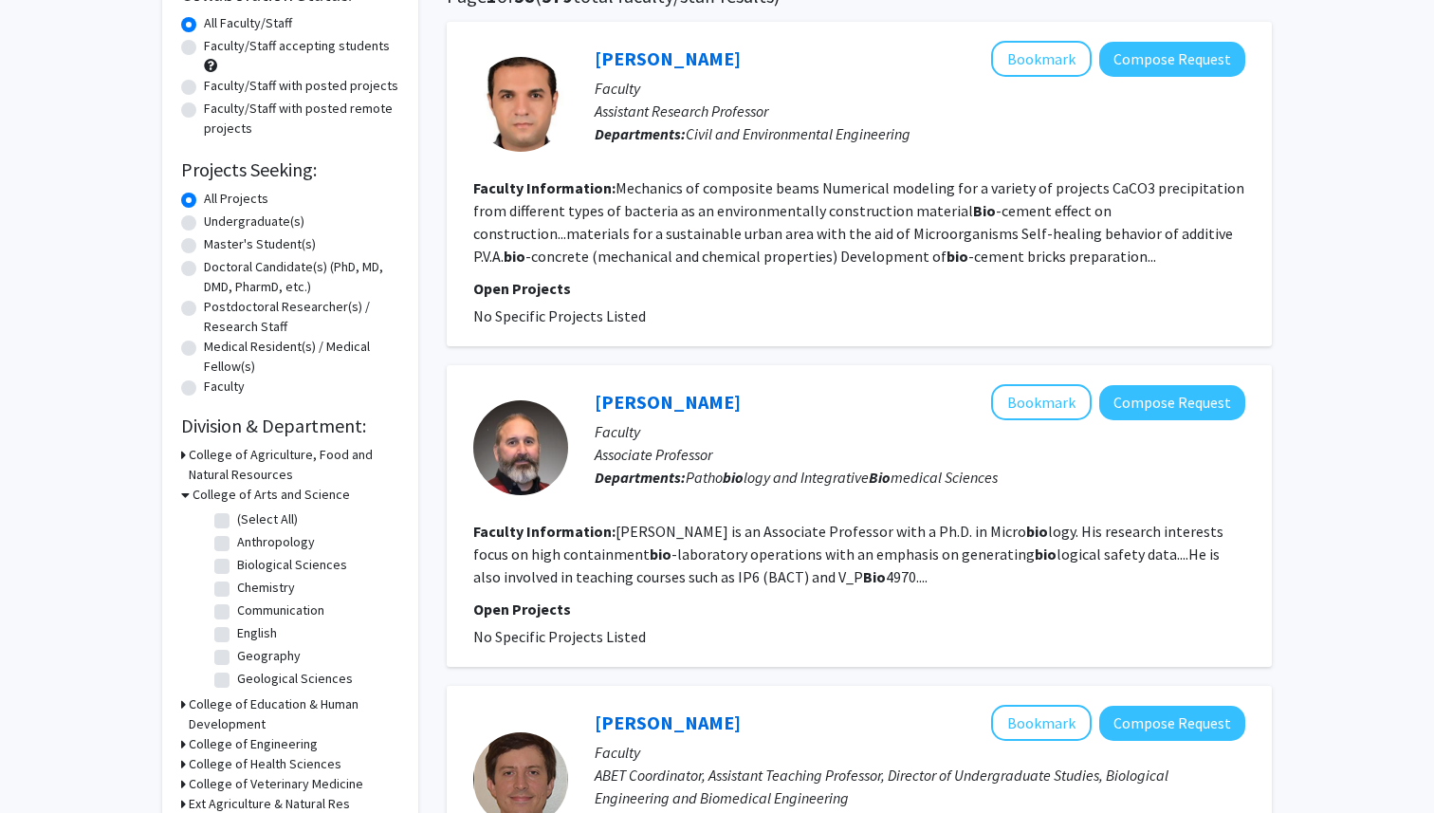
click at [285, 573] on label "Biological Sciences" at bounding box center [292, 565] width 110 height 20
click at [249, 567] on input "Biological Sciences" at bounding box center [243, 561] width 12 height 12
checkbox input "true"
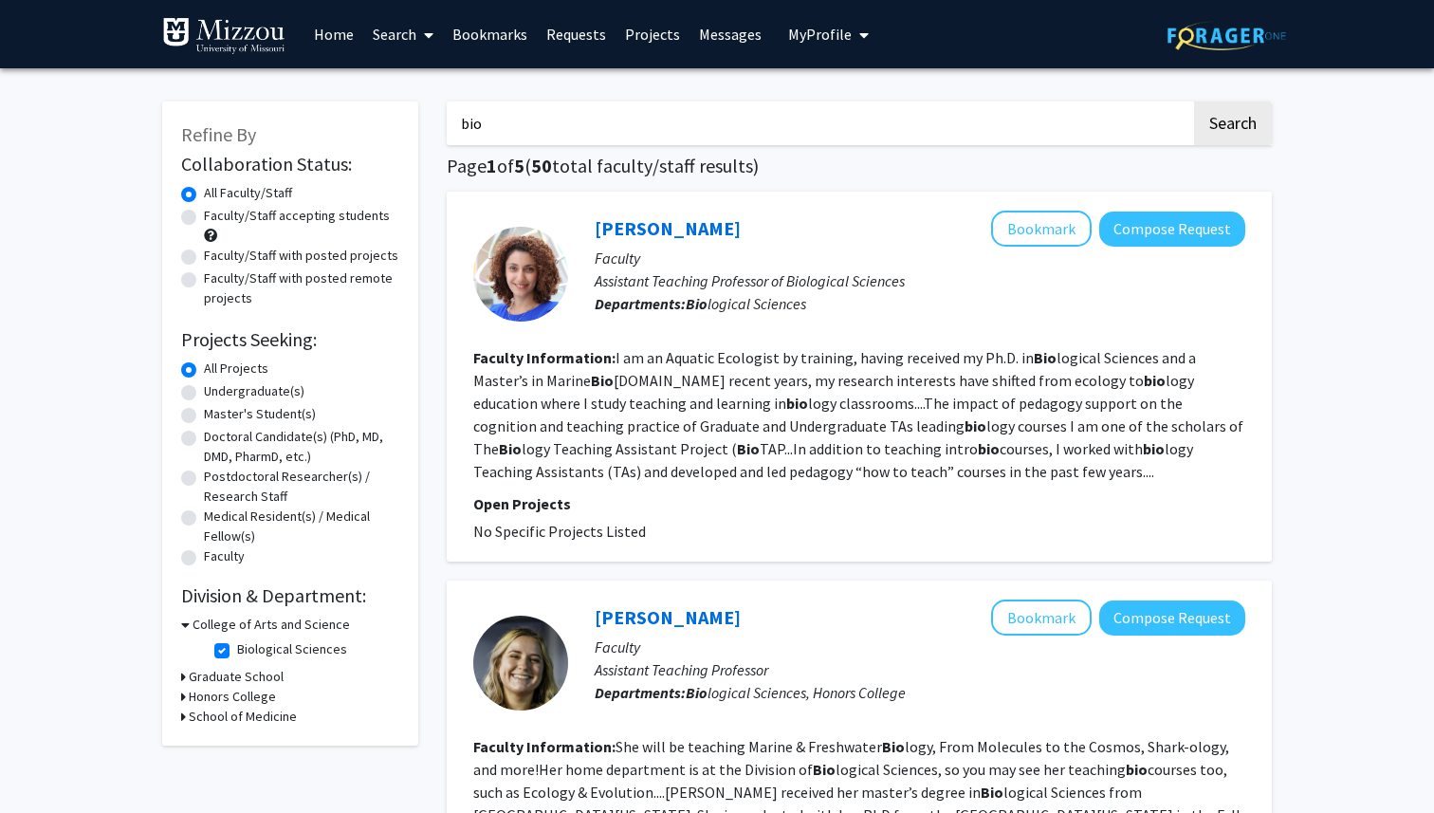
drag, startPoint x: 666, startPoint y: 123, endPoint x: 488, endPoint y: 121, distance: 177.4
click at [489, 122] on input "bio" at bounding box center [819, 123] width 744 height 44
type input "b"
click at [1194, 101] on button "Search" at bounding box center [1233, 123] width 78 height 44
checkbox input "false"
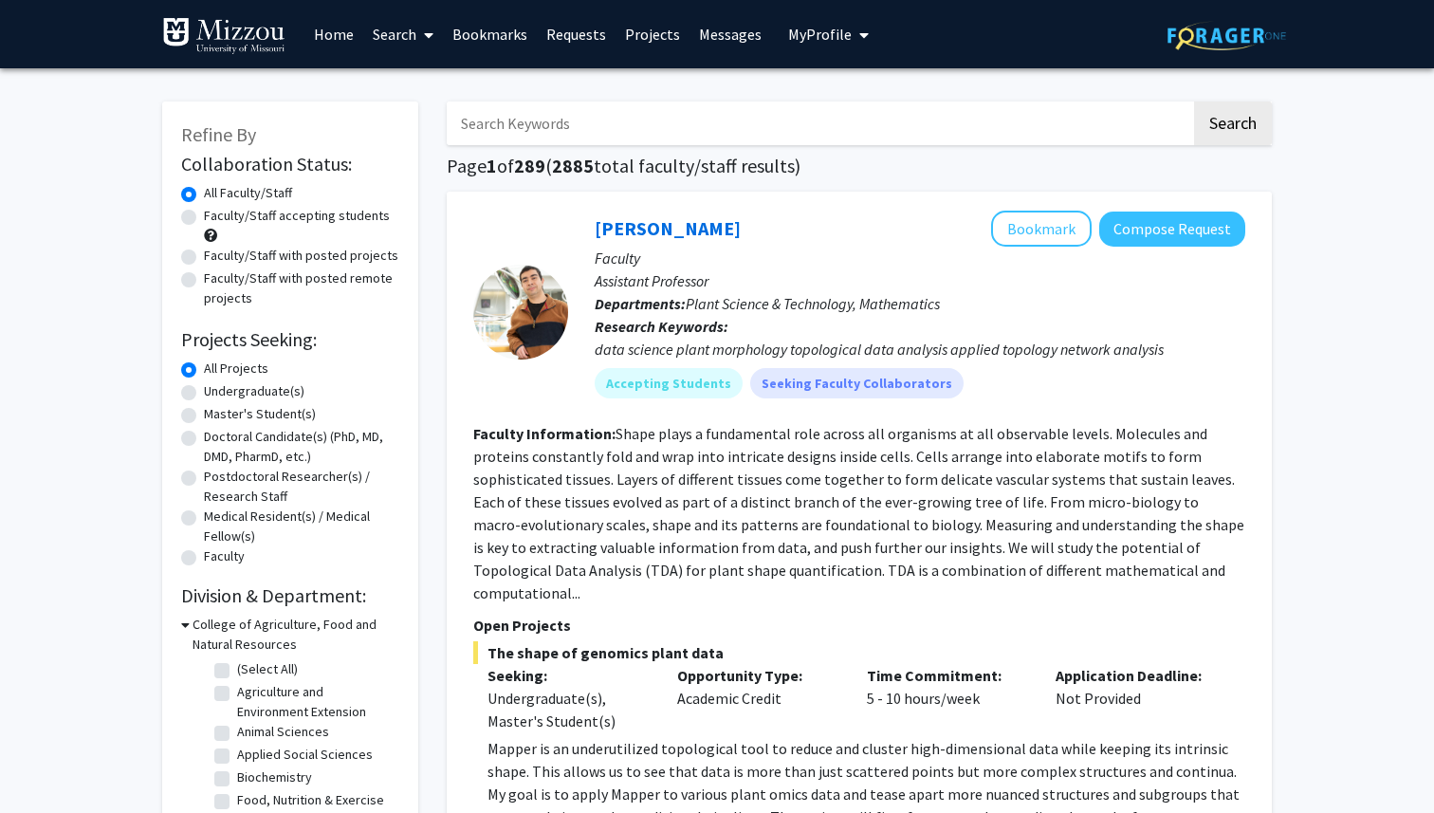
click at [273, 395] on label "Undergraduate(s)" at bounding box center [254, 391] width 101 height 20
click at [216, 394] on input "Undergraduate(s)" at bounding box center [210, 387] width 12 height 12
radio input "true"
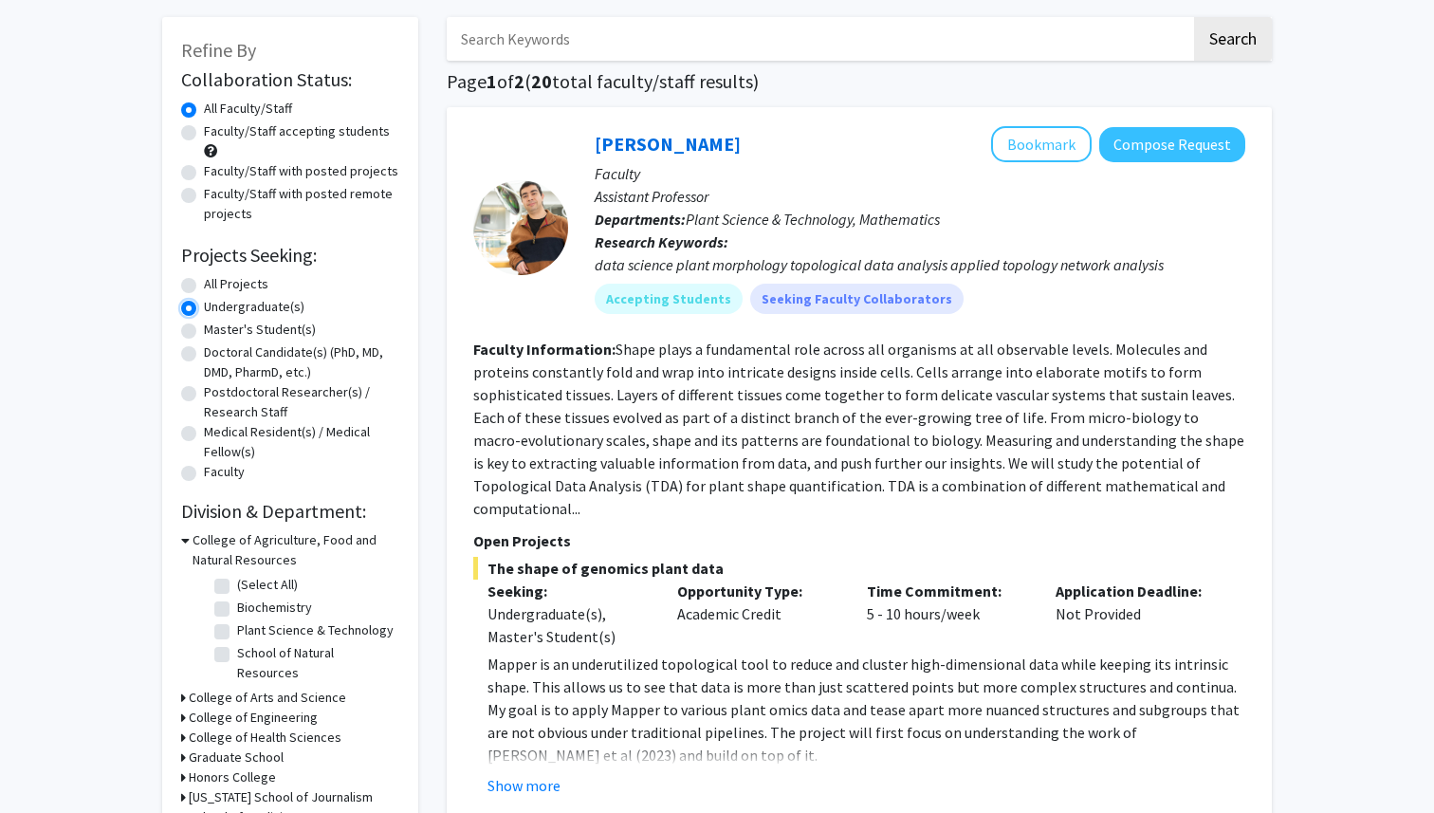
scroll to position [88, 0]
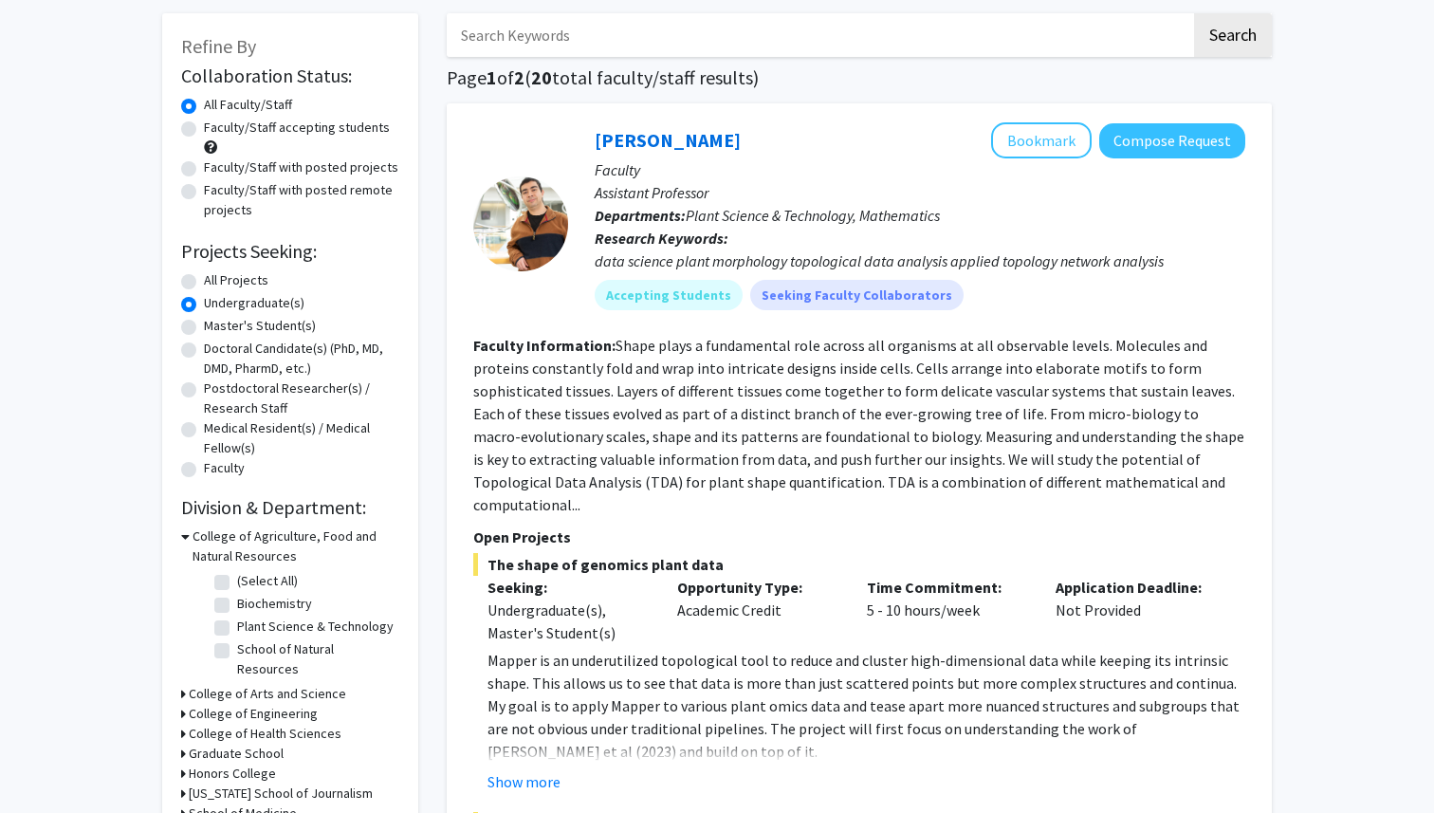
click at [286, 684] on h3 "College of Arts and Science" at bounding box center [267, 694] width 157 height 20
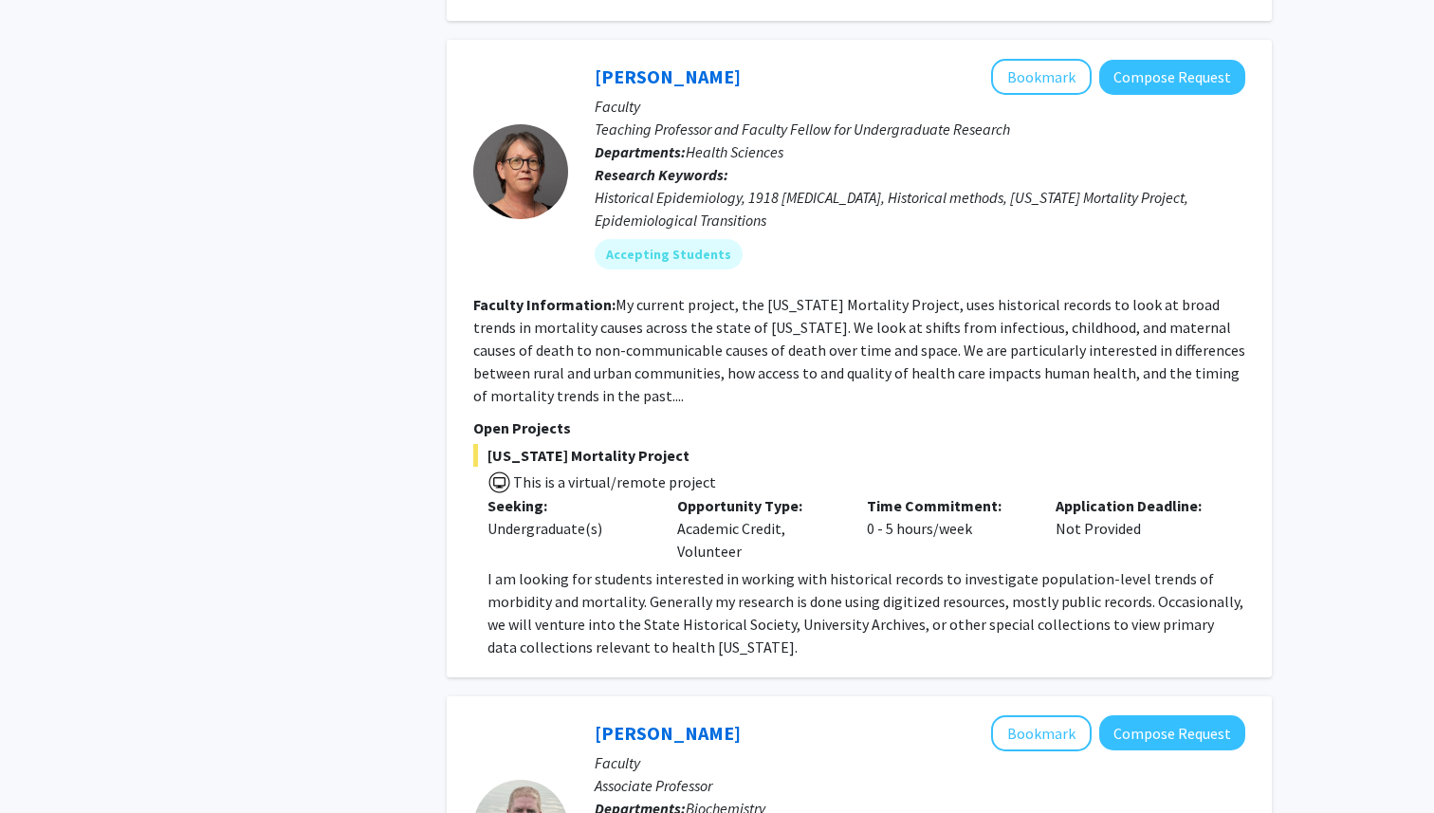
scroll to position [2141, 0]
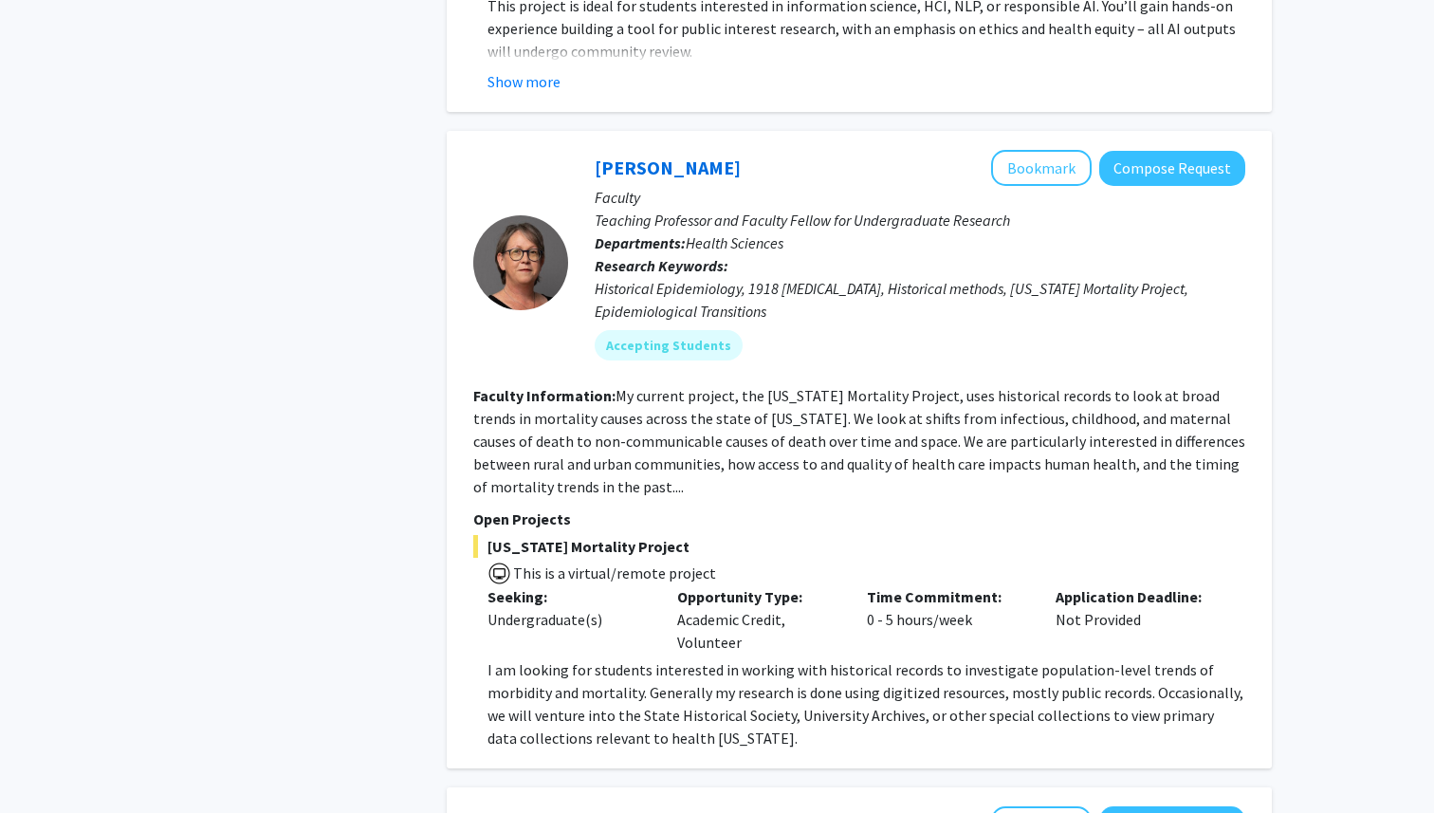
click at [683, 277] on div "Historical Epidemiology, 1918 [MEDICAL_DATA], Historical methods, [US_STATE] Mo…" at bounding box center [920, 300] width 651 height 46
click at [929, 326] on div "Accepting Students" at bounding box center [920, 345] width 658 height 38
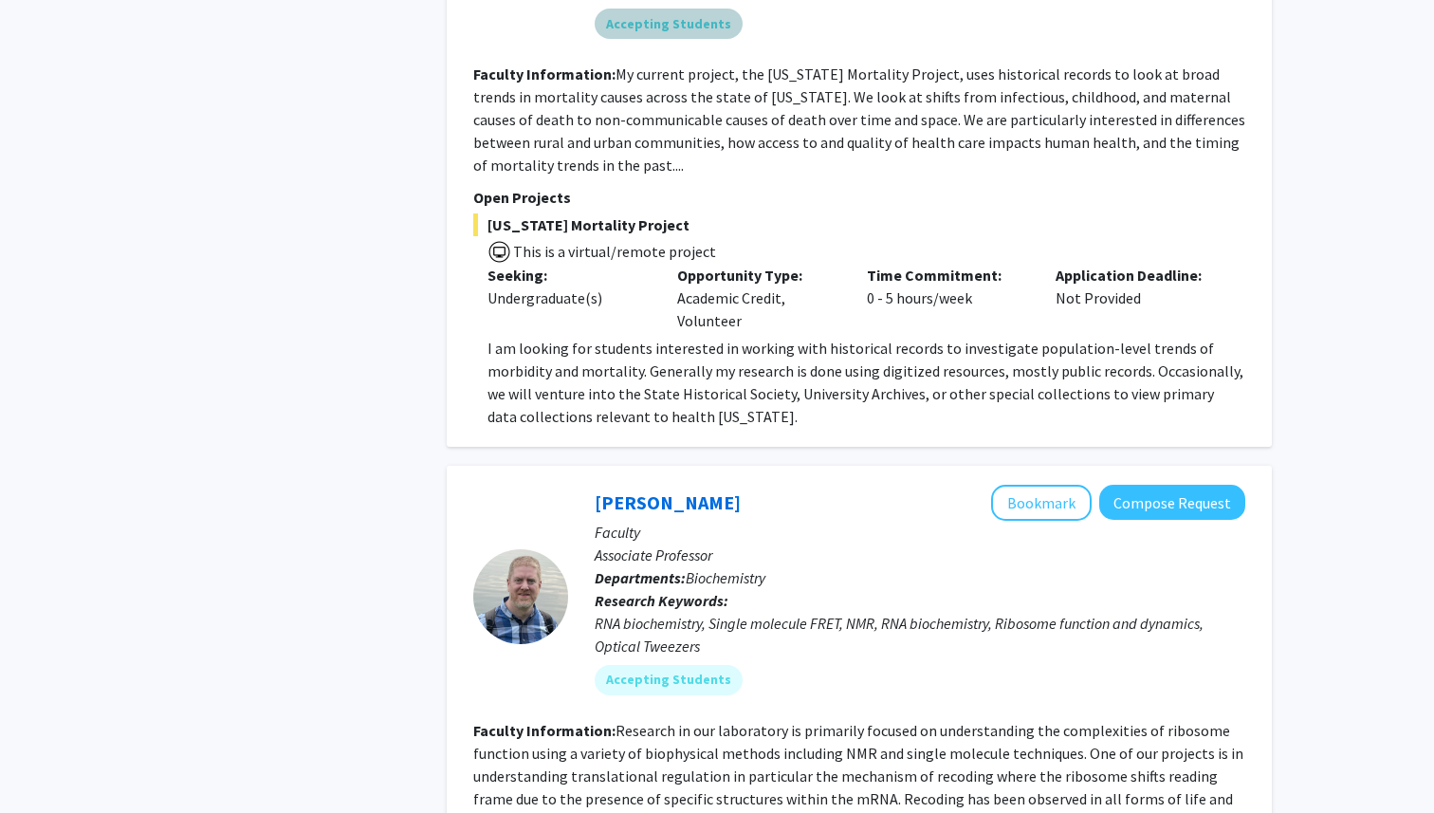
scroll to position [2463, 0]
click at [1213, 336] on p "I am looking for students interested in working with historical records to inve…" at bounding box center [866, 381] width 758 height 91
click at [1228, 297] on div "Application Deadline: Not Provided" at bounding box center [1136, 297] width 190 height 68
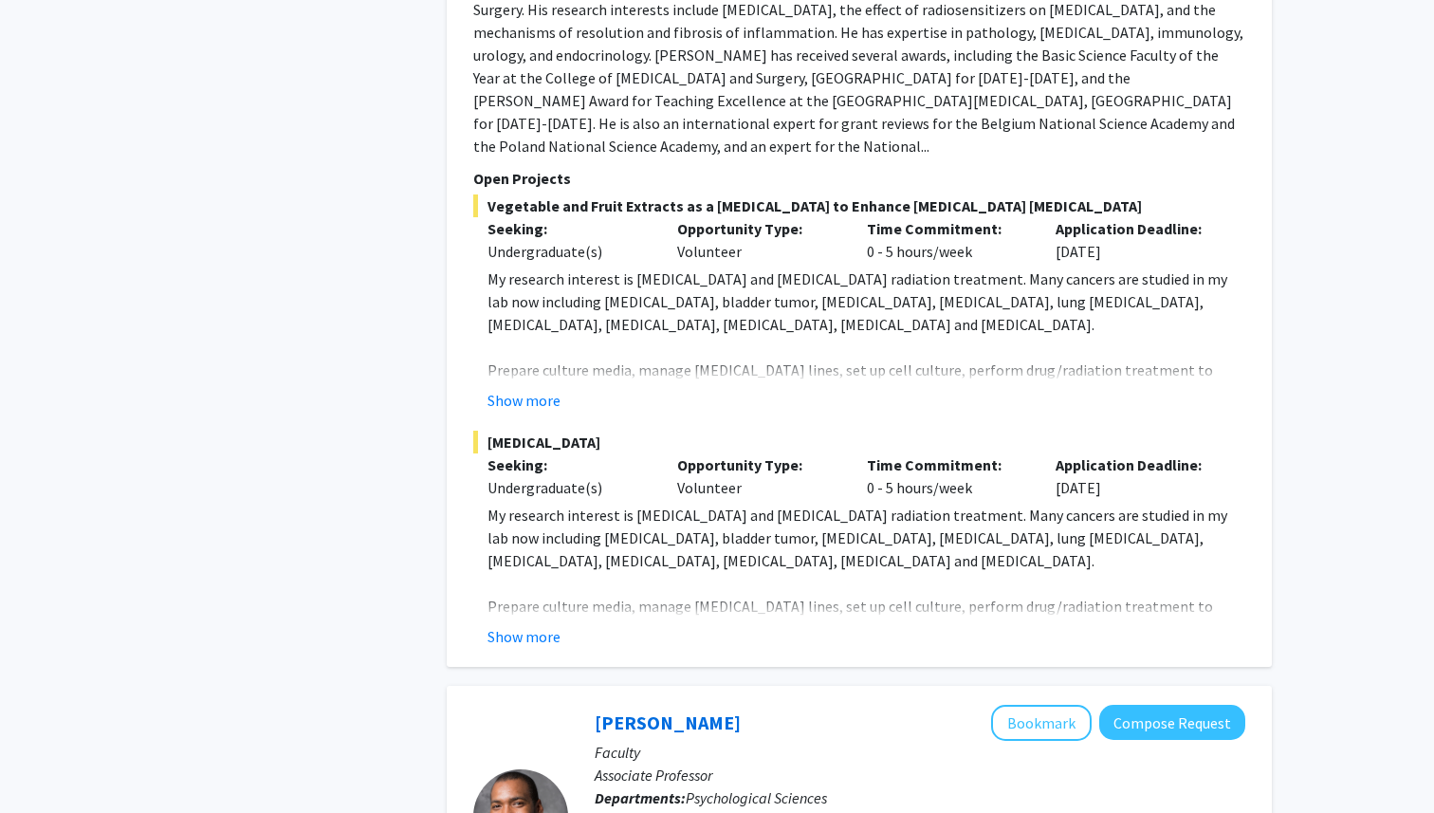
scroll to position [7298, 0]
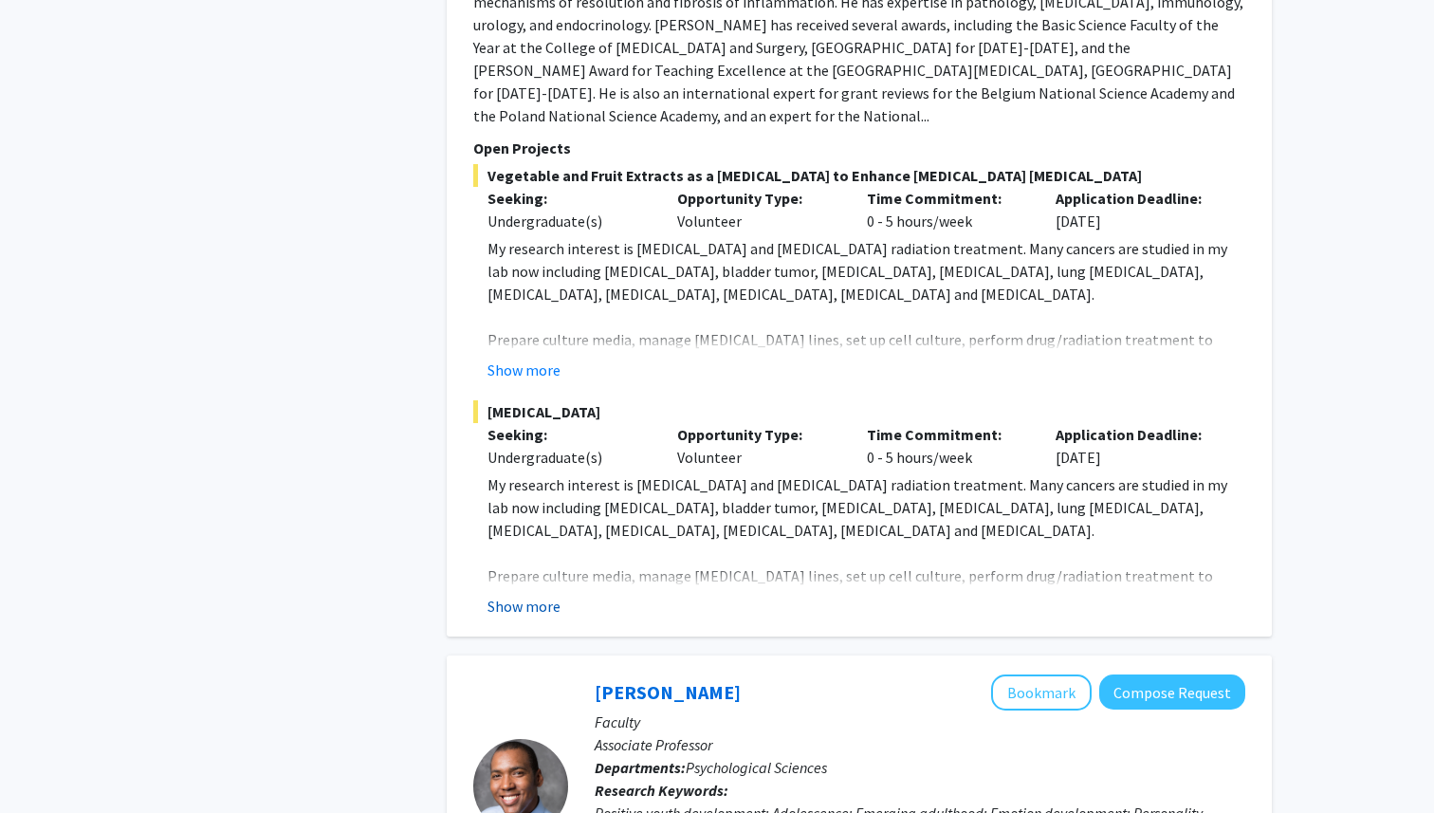
click at [540, 595] on button "Show more" at bounding box center [523, 606] width 73 height 23
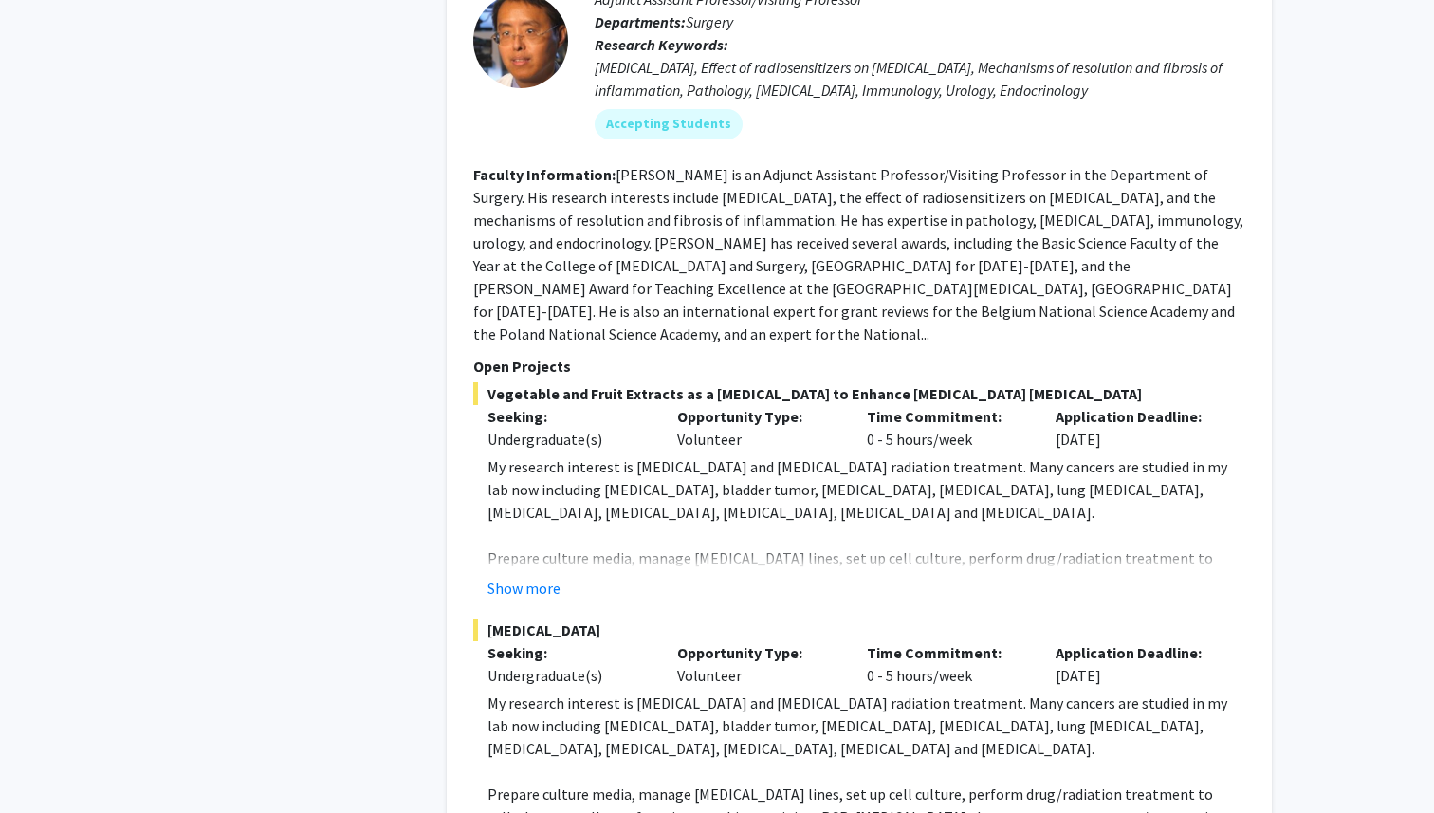
scroll to position [7097, 0]
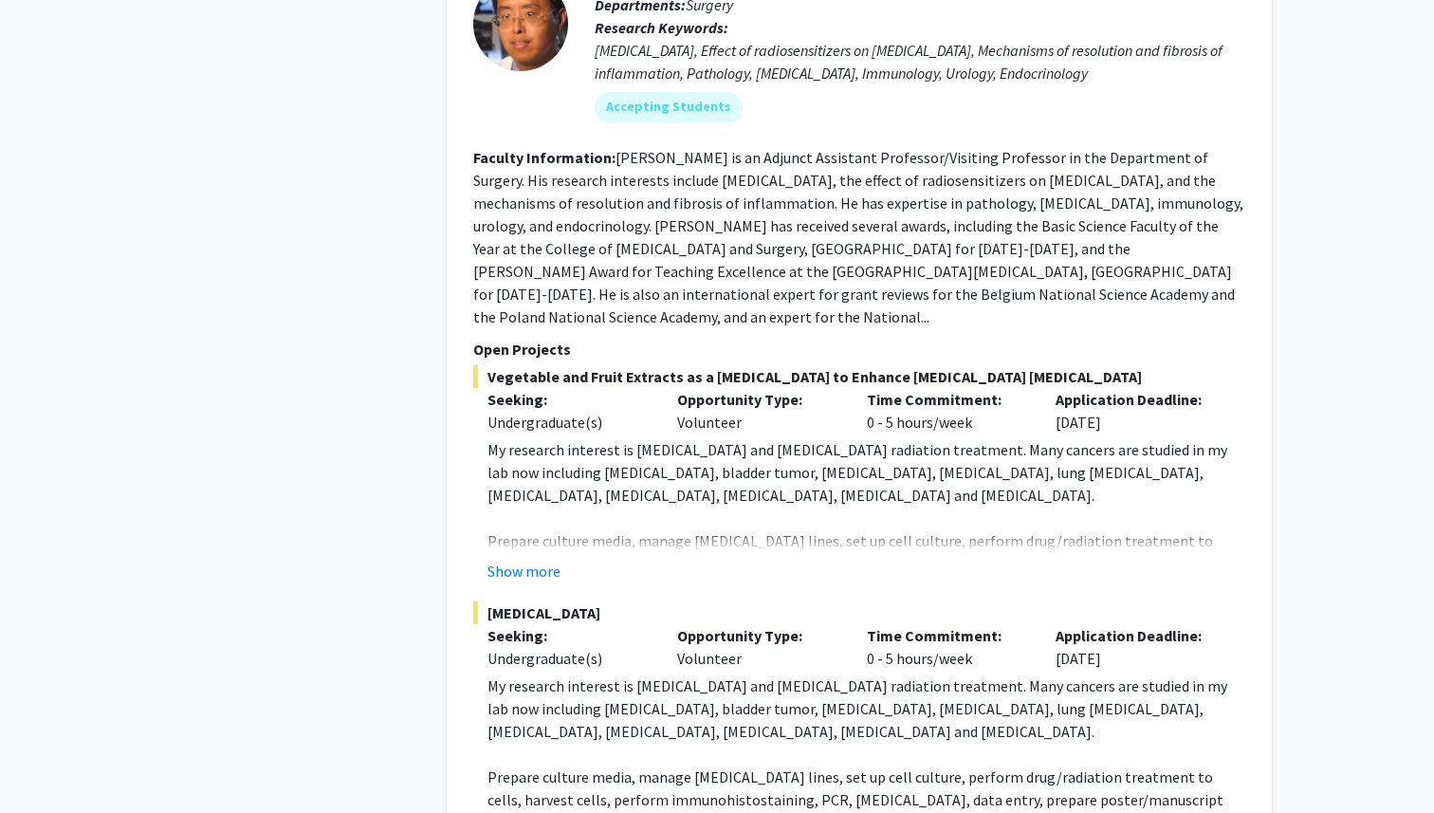
click at [521, 560] on button "Show more" at bounding box center [523, 571] width 73 height 23
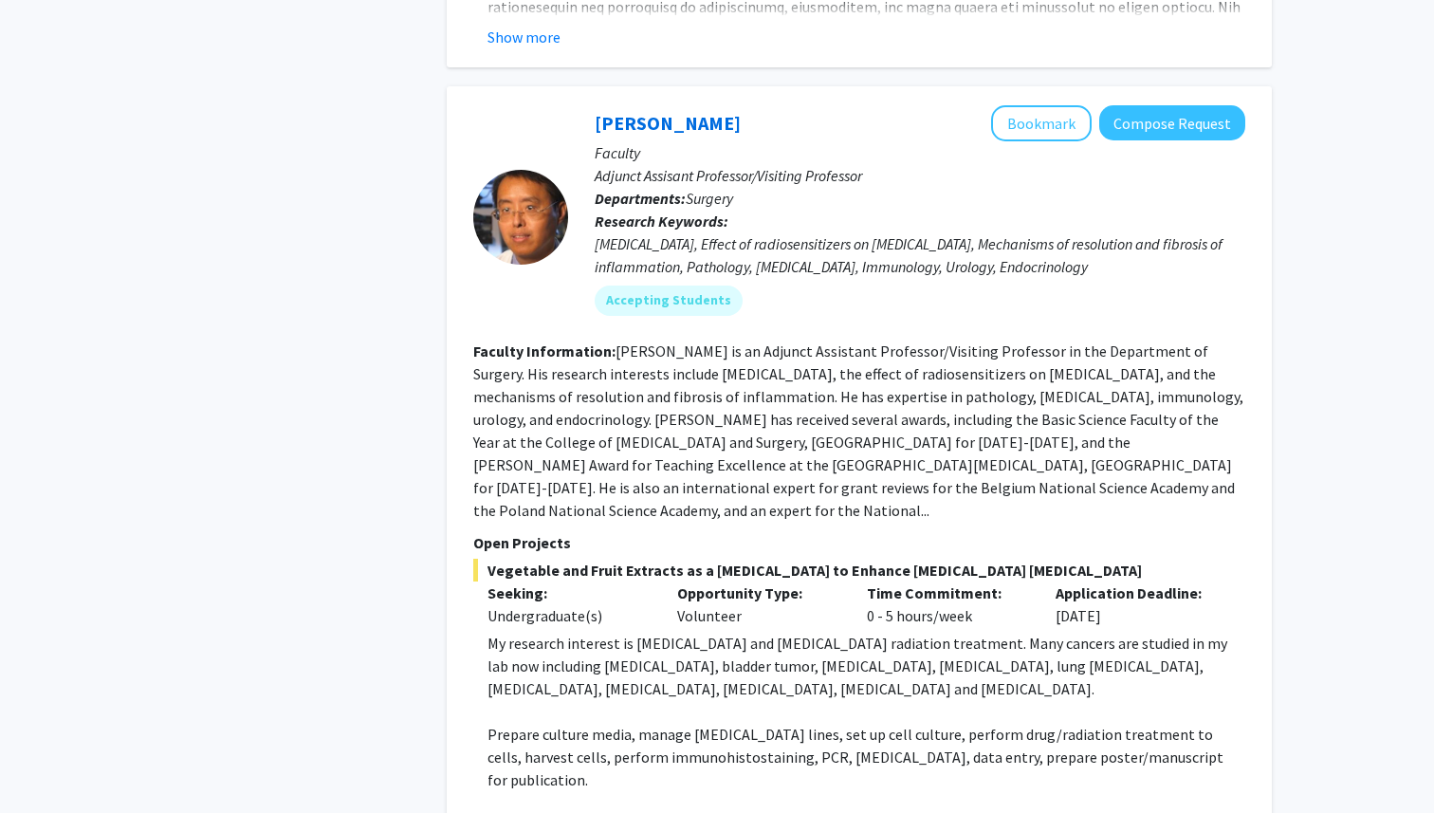
scroll to position [6775, 0]
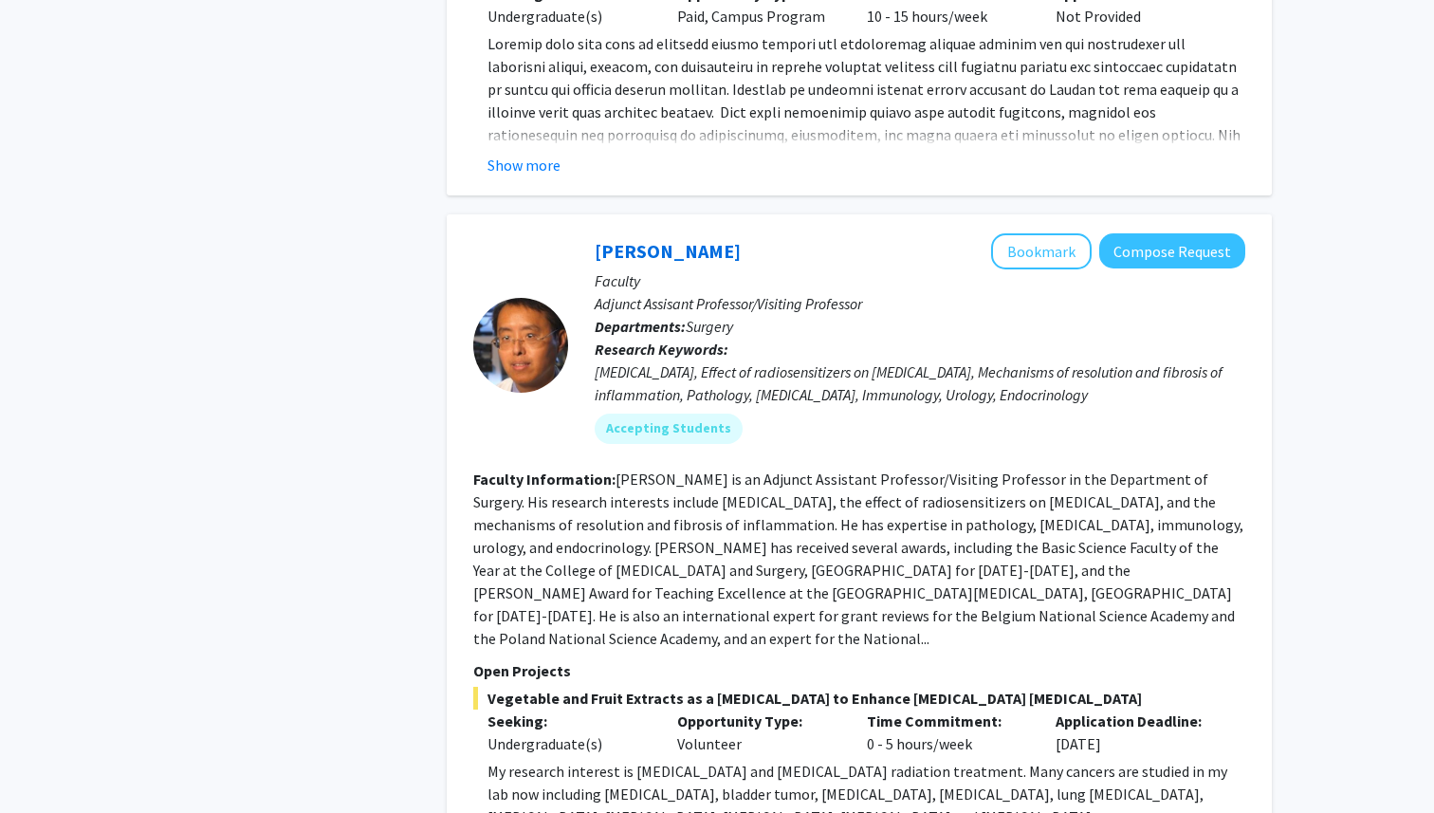
click at [1071, 233] on button "Bookmark" at bounding box center [1041, 251] width 101 height 36
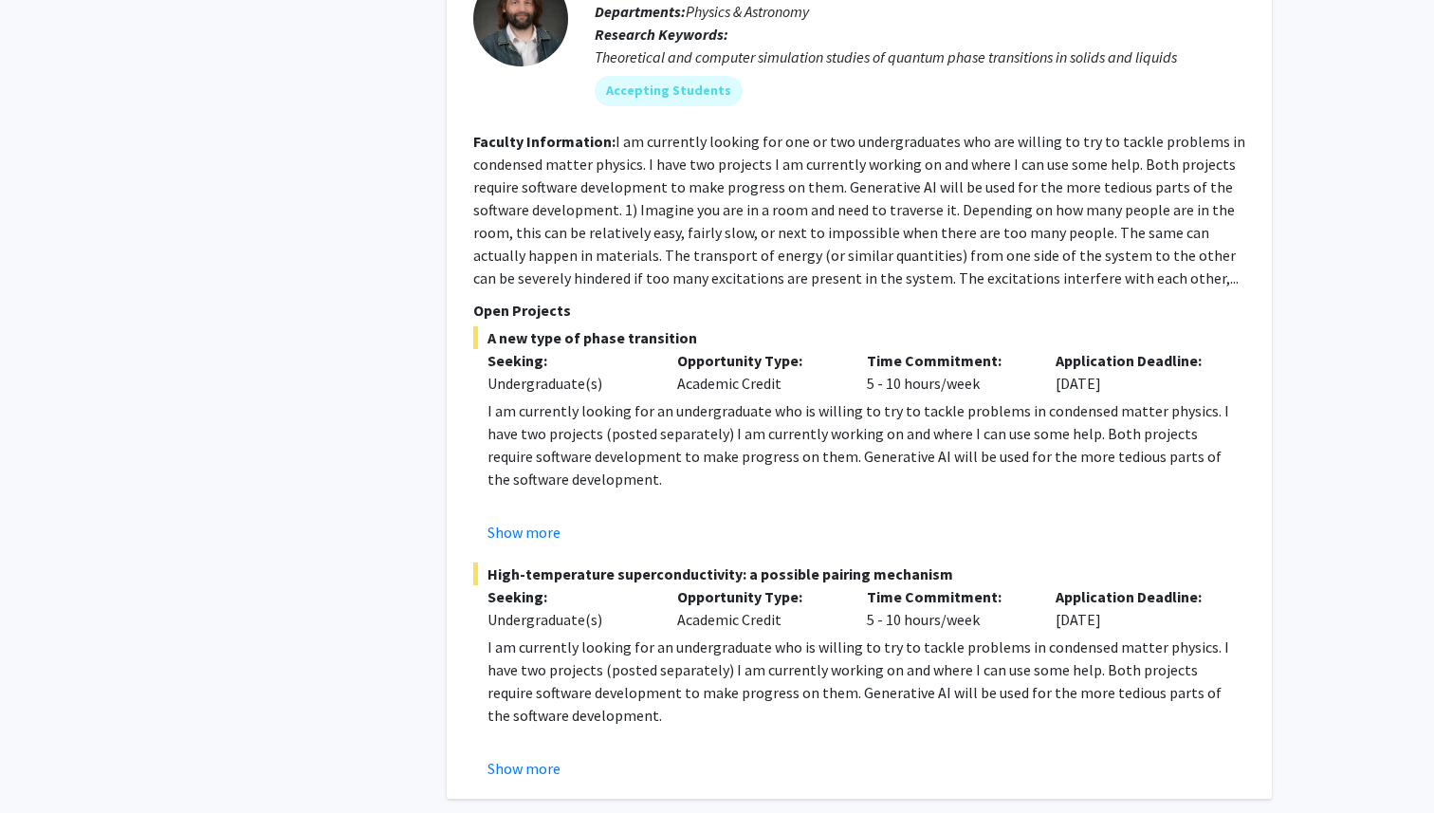
scroll to position [9740, 0]
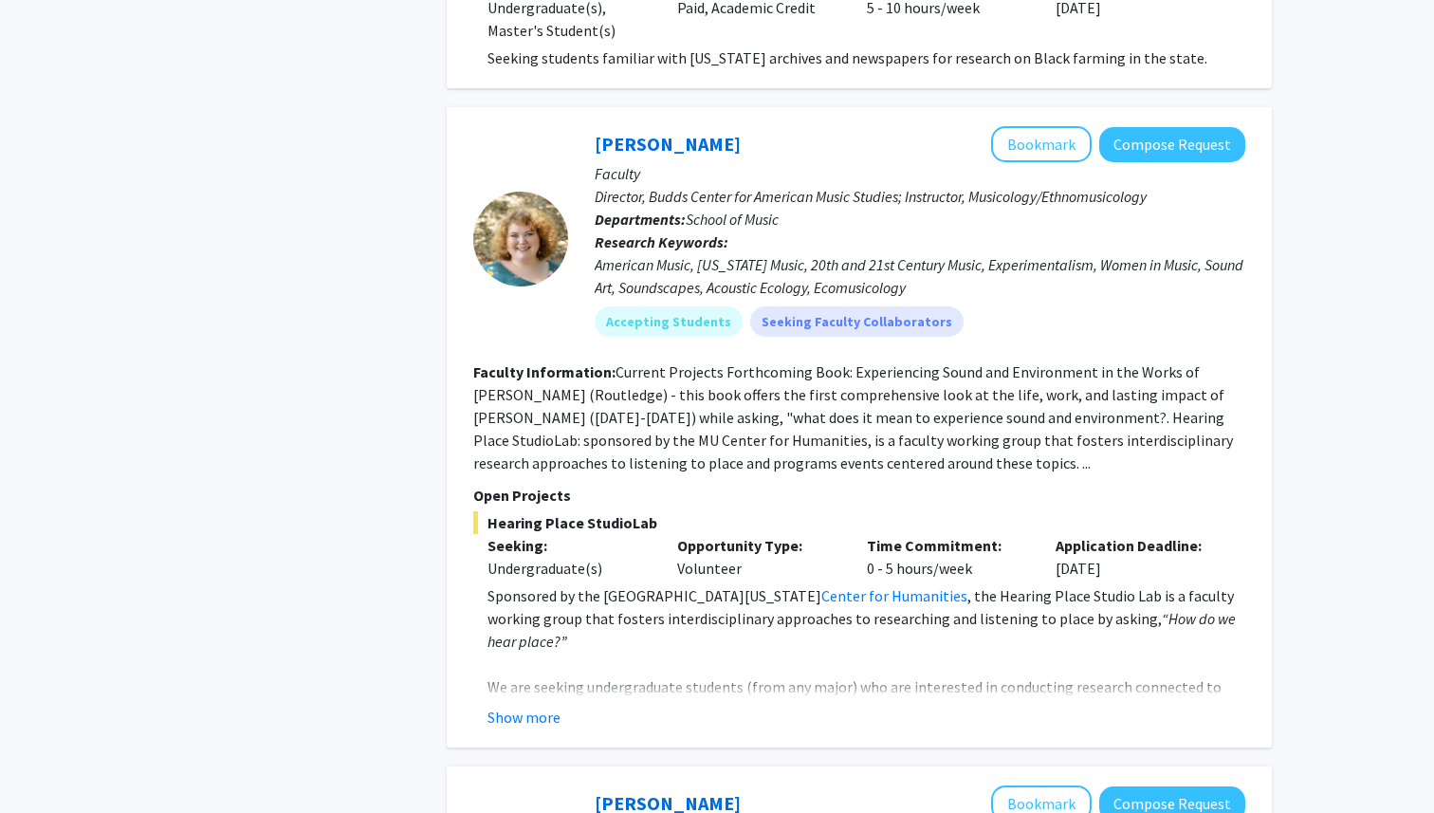
scroll to position [1994, 0]
click at [519, 705] on button "Show more" at bounding box center [523, 716] width 73 height 23
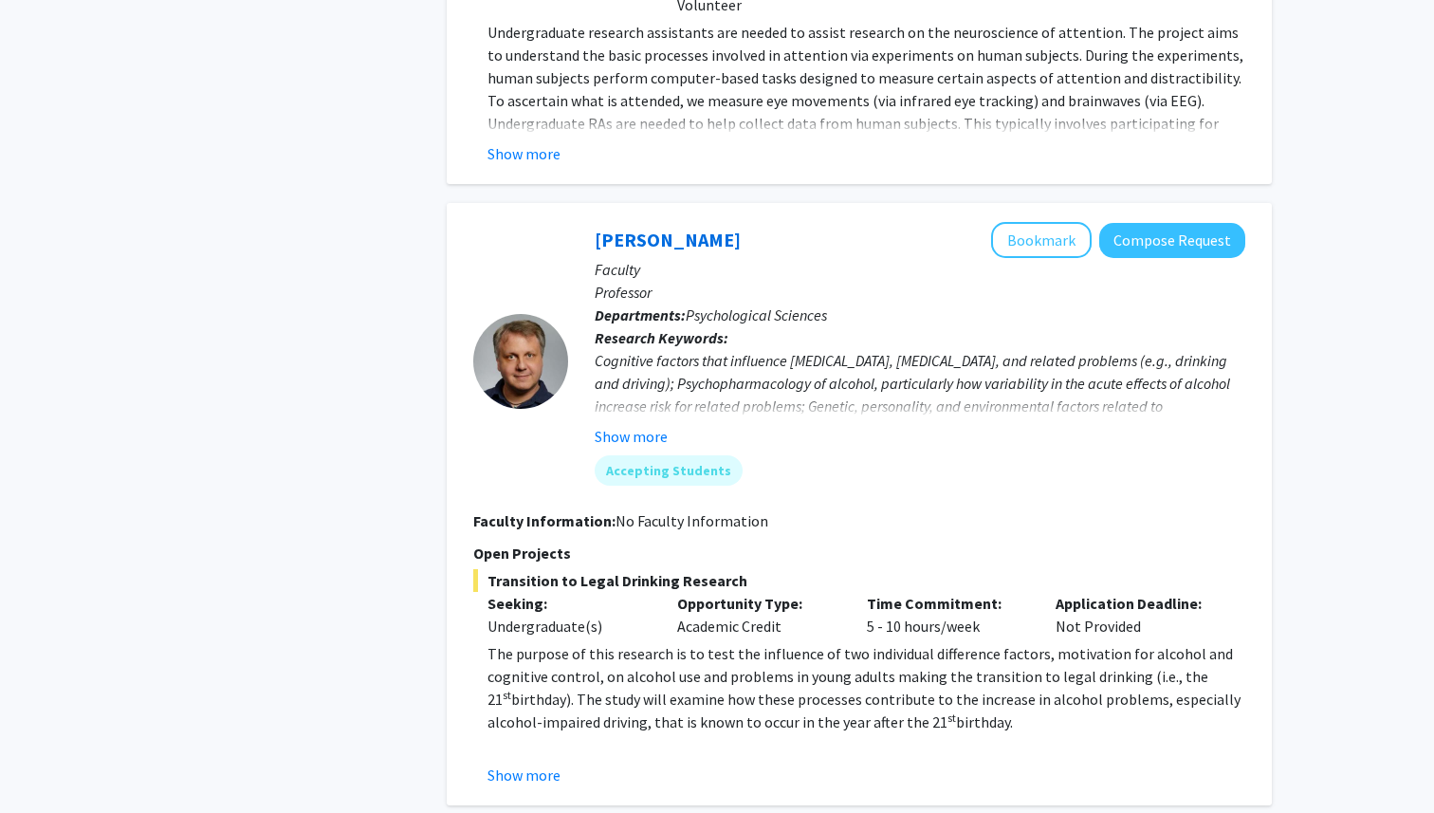
scroll to position [4328, 0]
click at [518, 765] on button "Show more" at bounding box center [523, 776] width 73 height 23
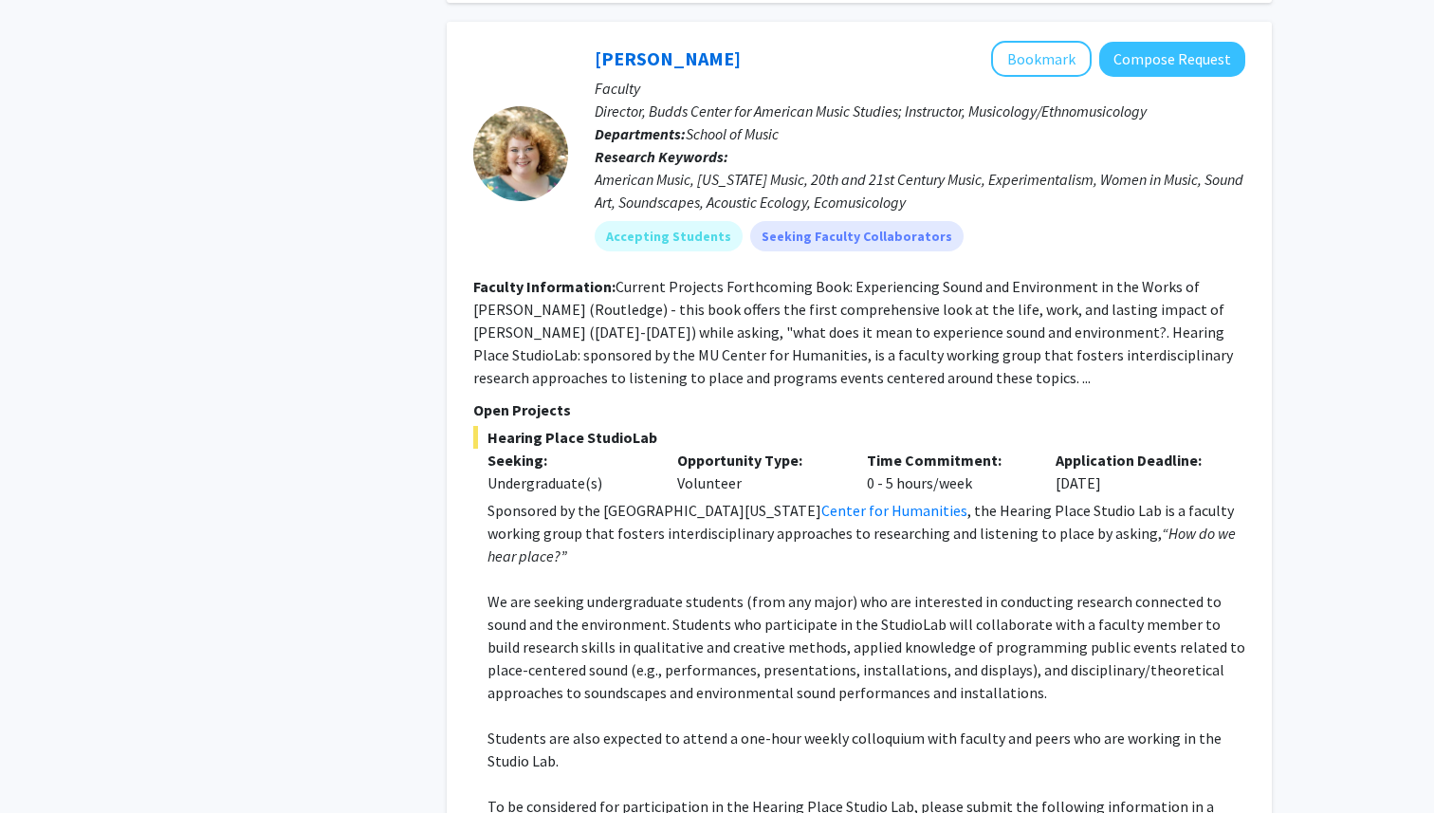
scroll to position [2082, 0]
